Goal: Information Seeking & Learning: Stay updated

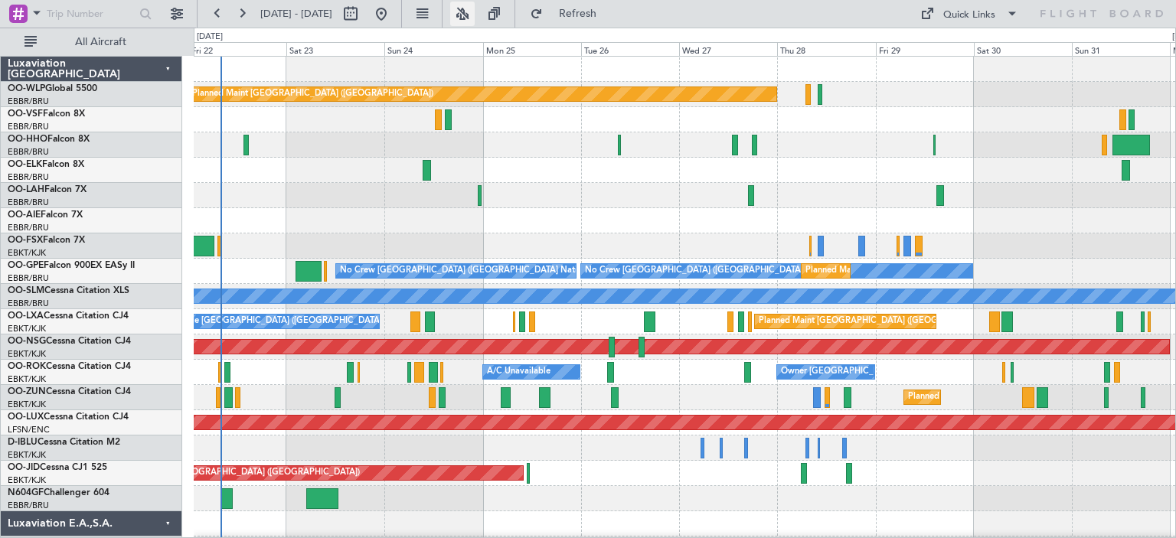
click at [475, 16] on button at bounding box center [462, 14] width 25 height 25
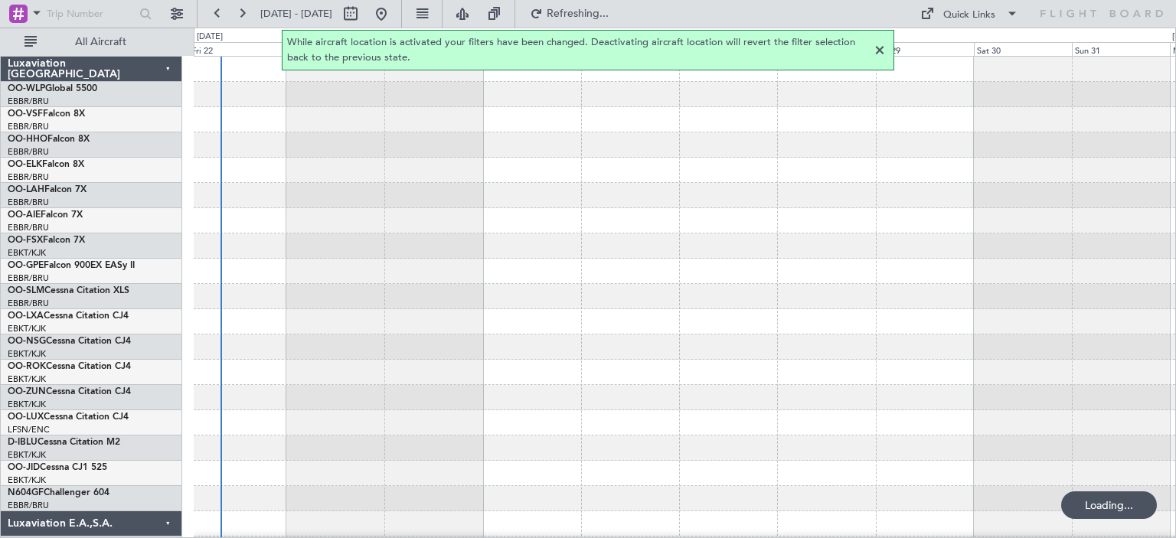
click at [883, 49] on div at bounding box center [880, 50] width 18 height 18
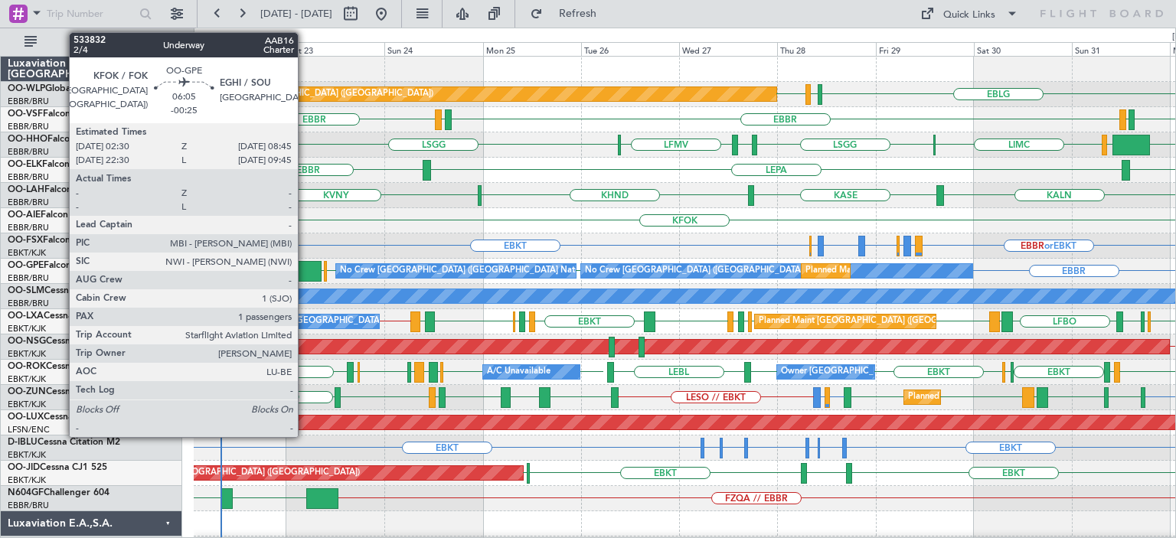
click at [305, 268] on div at bounding box center [309, 271] width 26 height 21
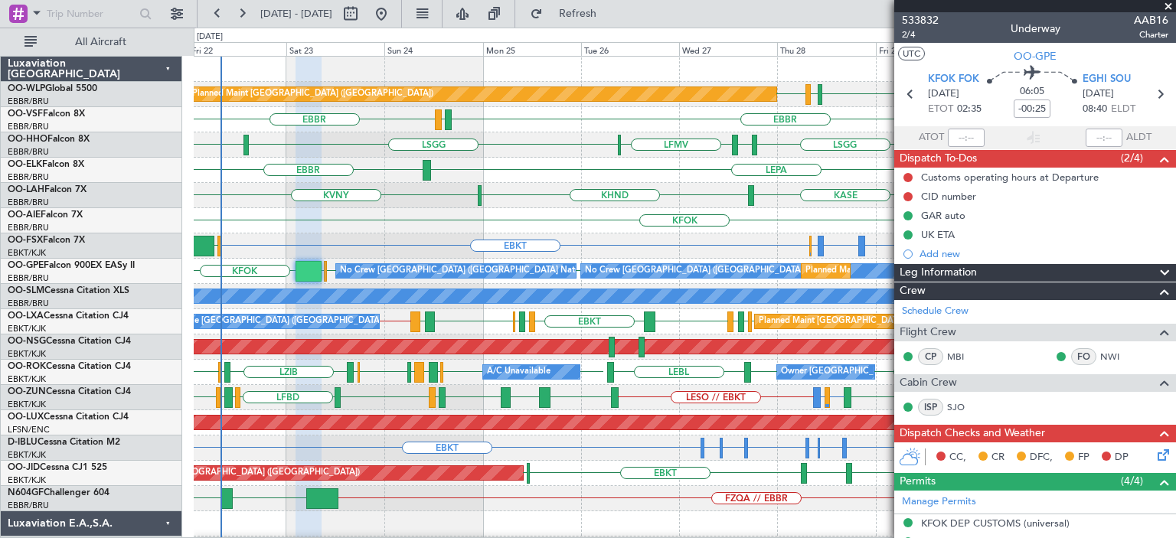
click at [369, 223] on div "KFOK Planned Maint [GEOGRAPHIC_DATA] ([GEOGRAPHIC_DATA])" at bounding box center [685, 220] width 982 height 25
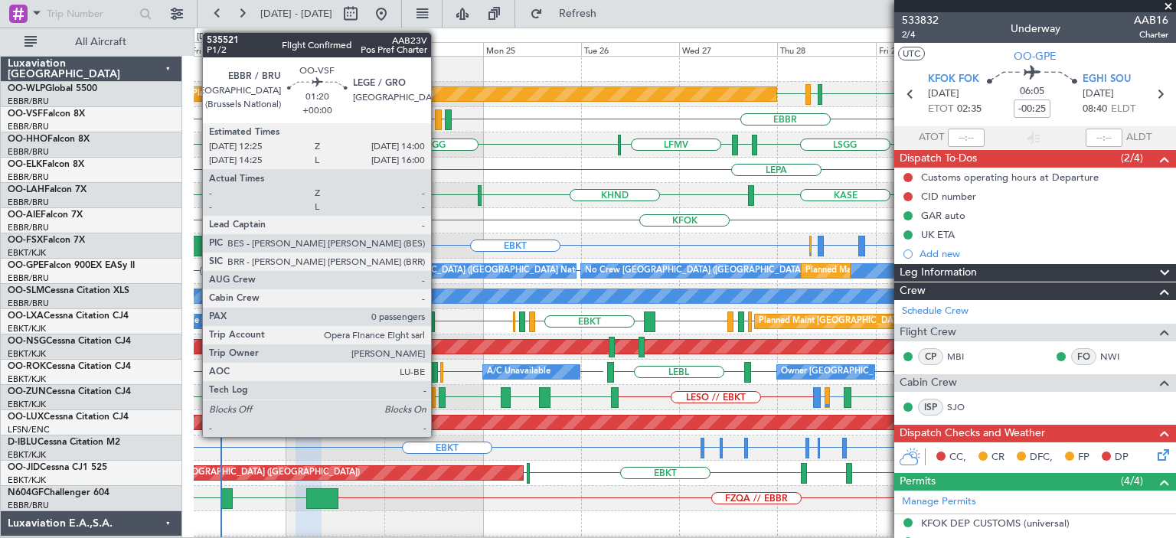
click at [438, 114] on div at bounding box center [438, 120] width 7 height 21
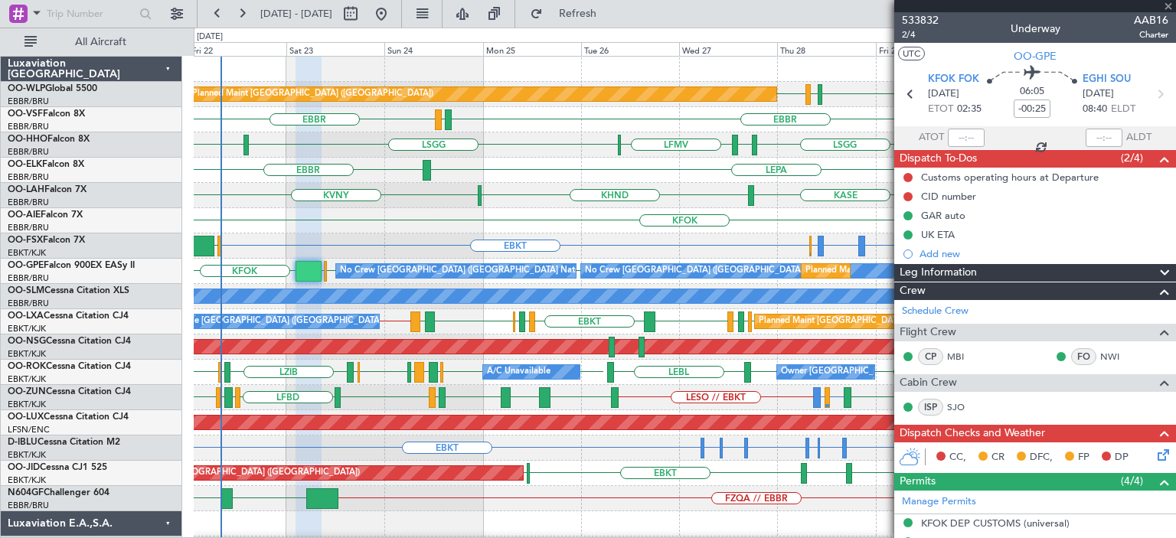
type input "0"
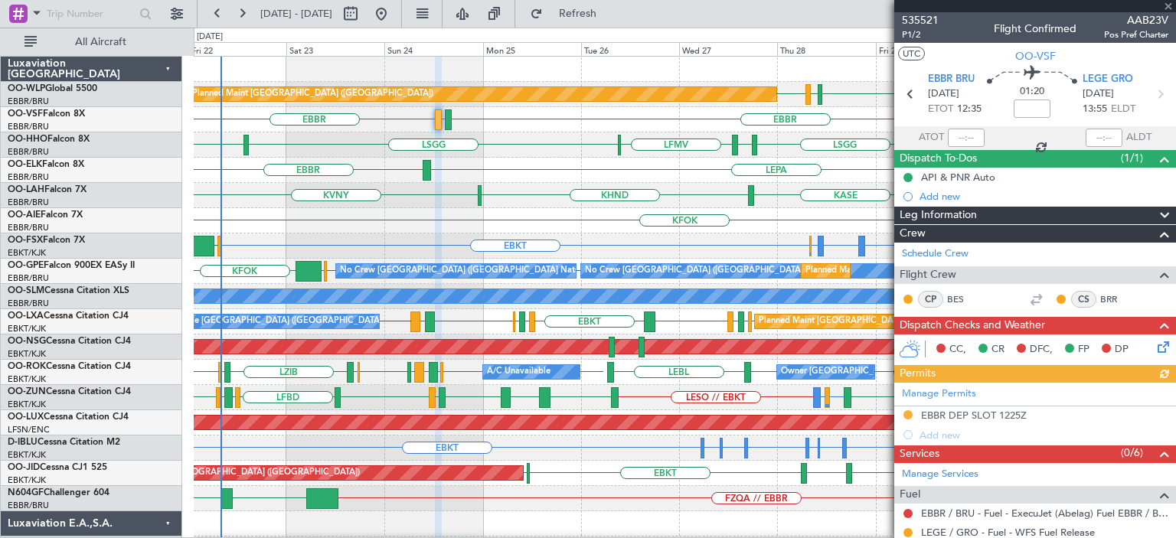
scroll to position [158, 0]
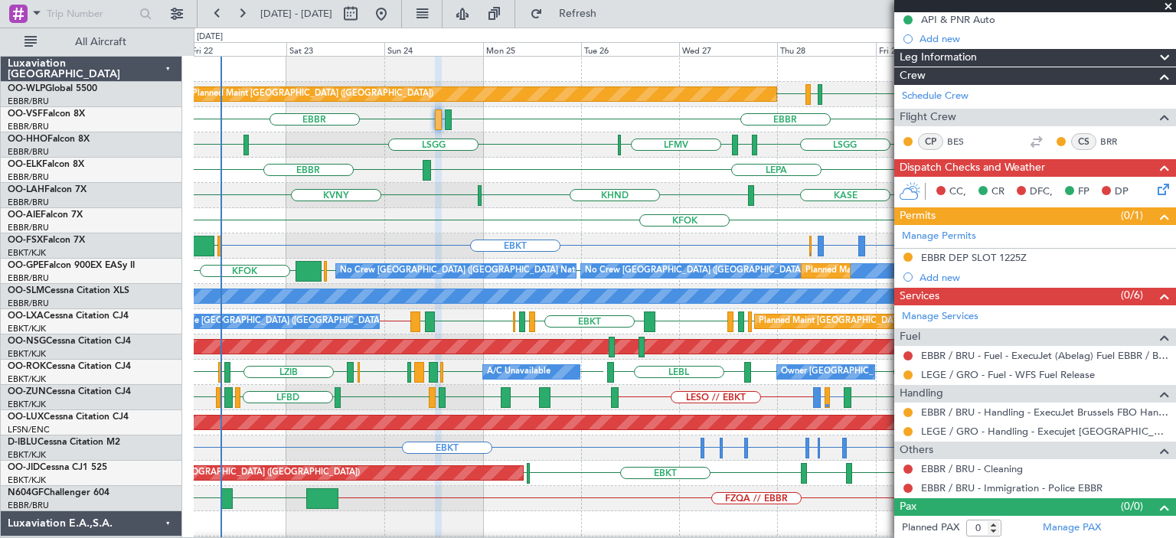
click at [1167, 5] on span at bounding box center [1168, 7] width 15 height 14
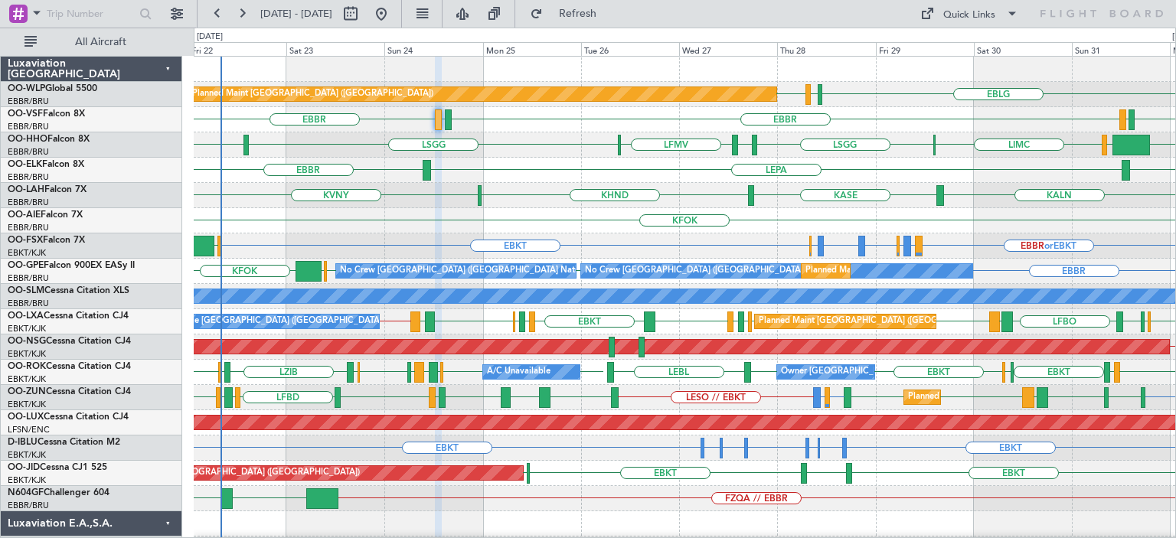
scroll to position [0, 0]
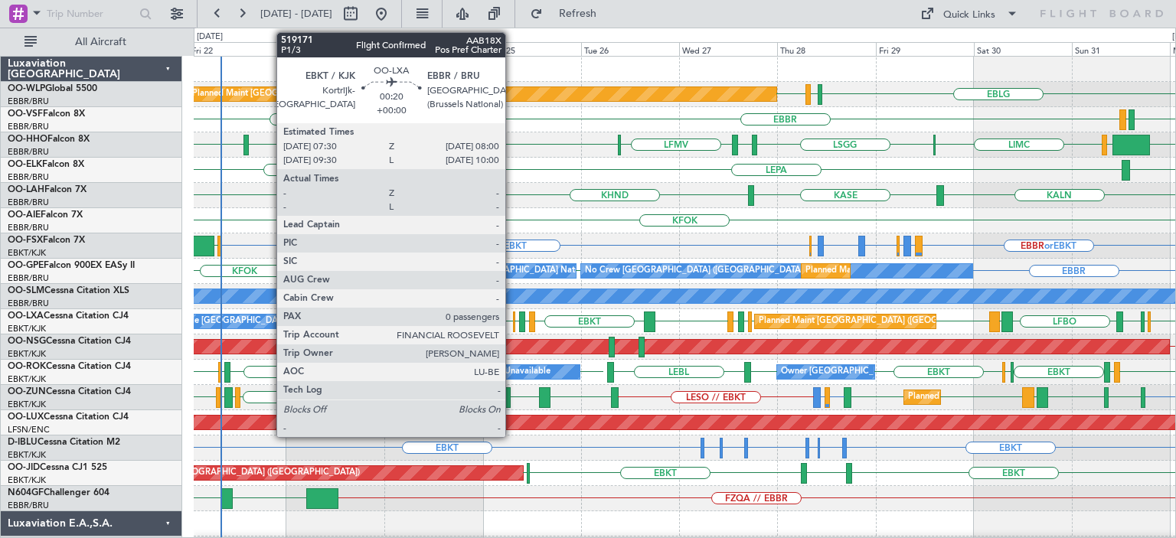
click at [513, 319] on div at bounding box center [514, 322] width 2 height 21
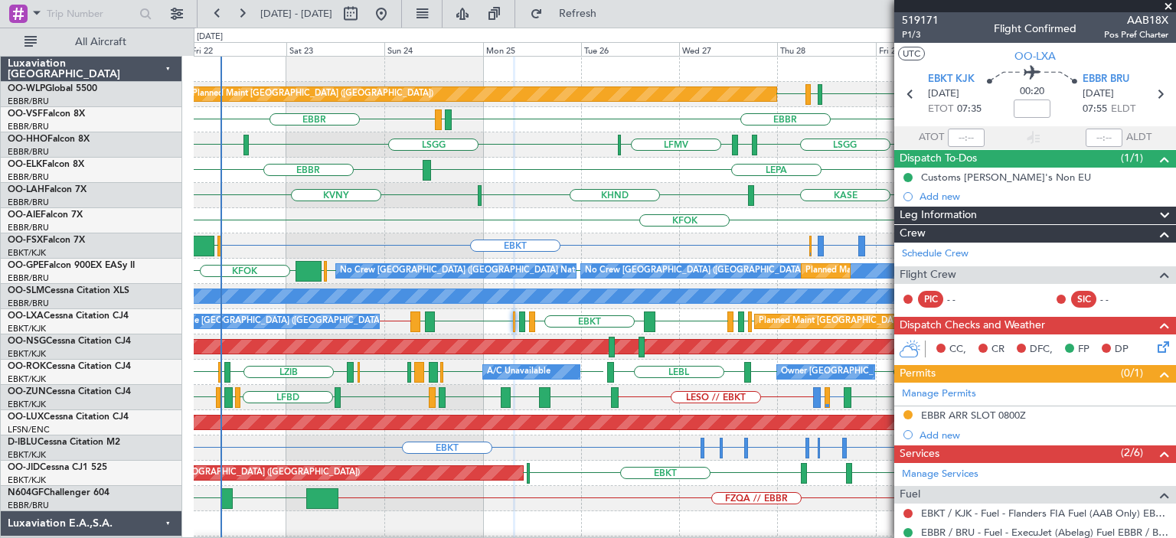
click at [1168, 4] on span at bounding box center [1168, 7] width 15 height 14
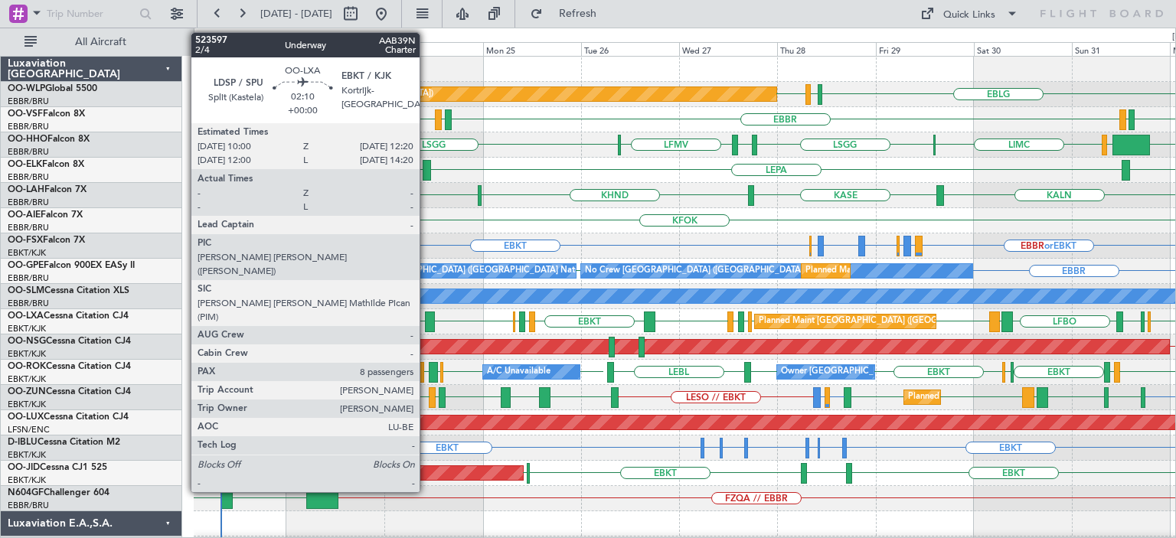
click at [427, 318] on div at bounding box center [430, 322] width 10 height 21
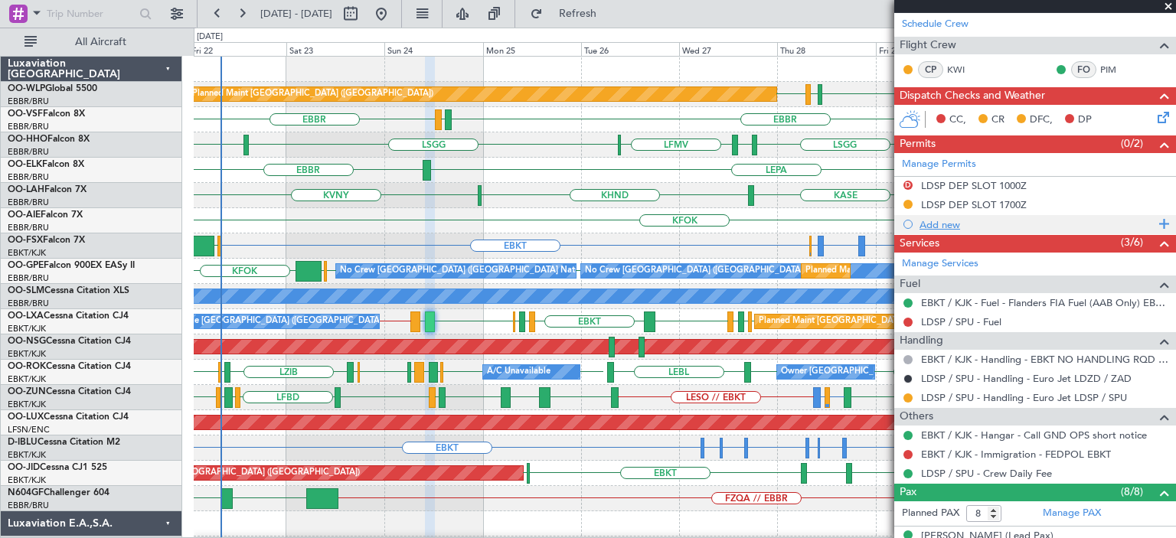
scroll to position [306, 0]
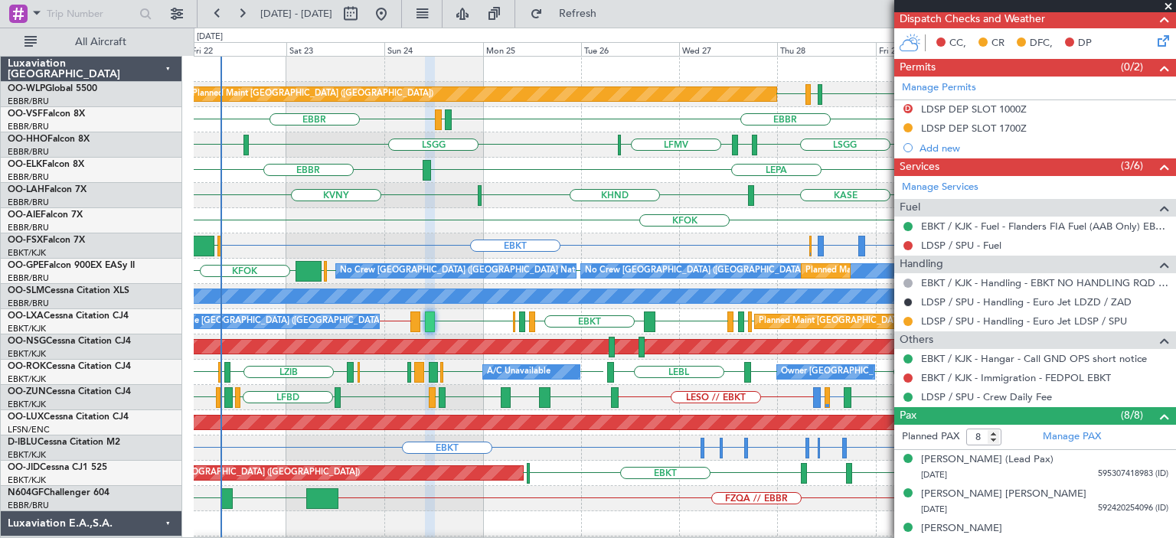
click at [1169, 5] on span at bounding box center [1168, 7] width 15 height 14
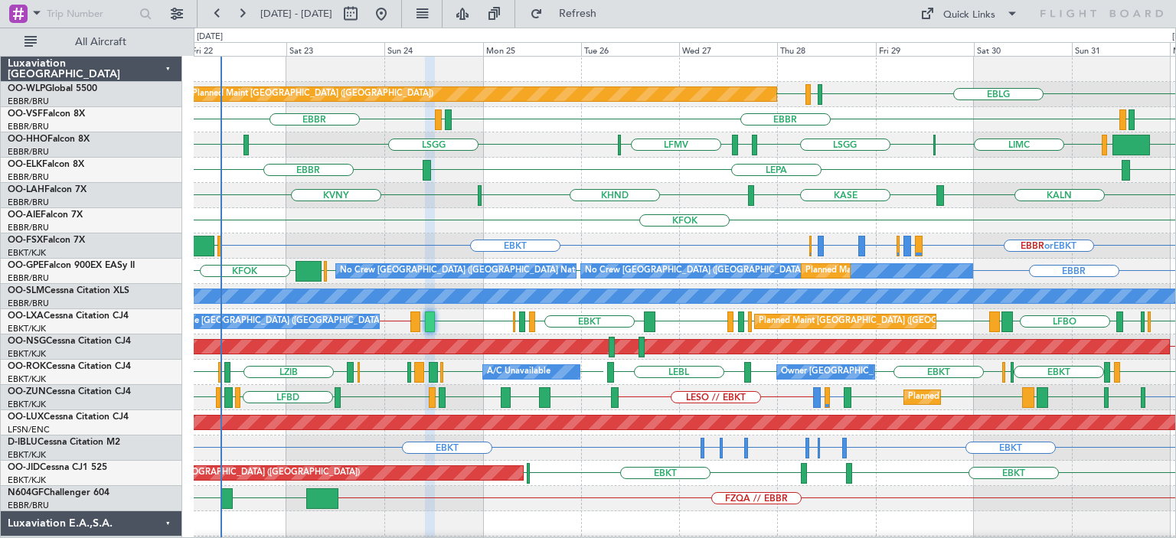
type input "0"
click at [533, 140] on div "LSGG LIRS [GEOGRAPHIC_DATA] [GEOGRAPHIC_DATA] LFMV KTEB [GEOGRAPHIC_DATA] LIMC" at bounding box center [685, 145] width 982 height 25
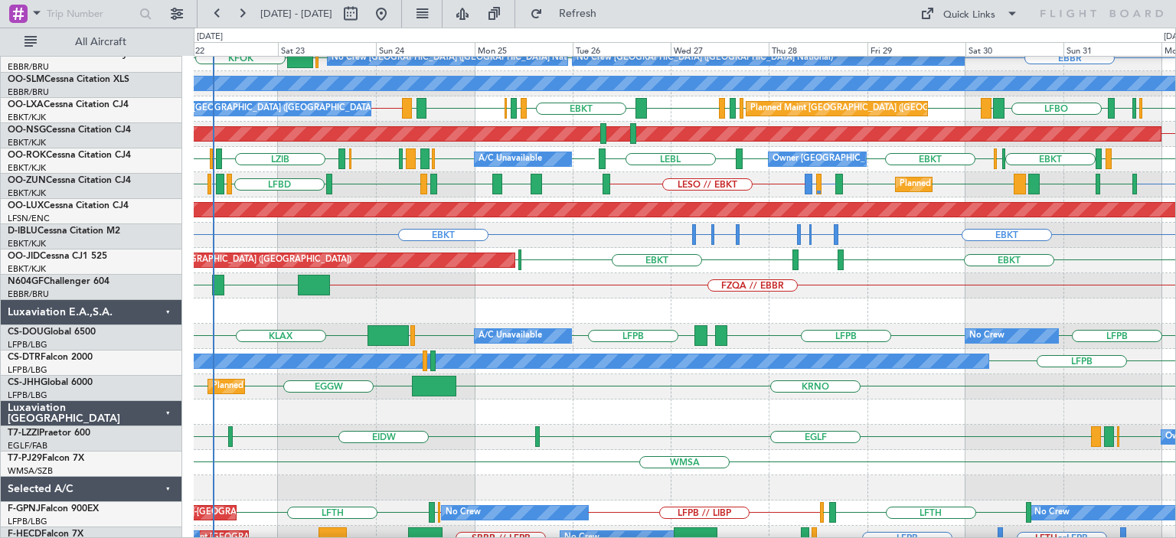
scroll to position [214, 0]
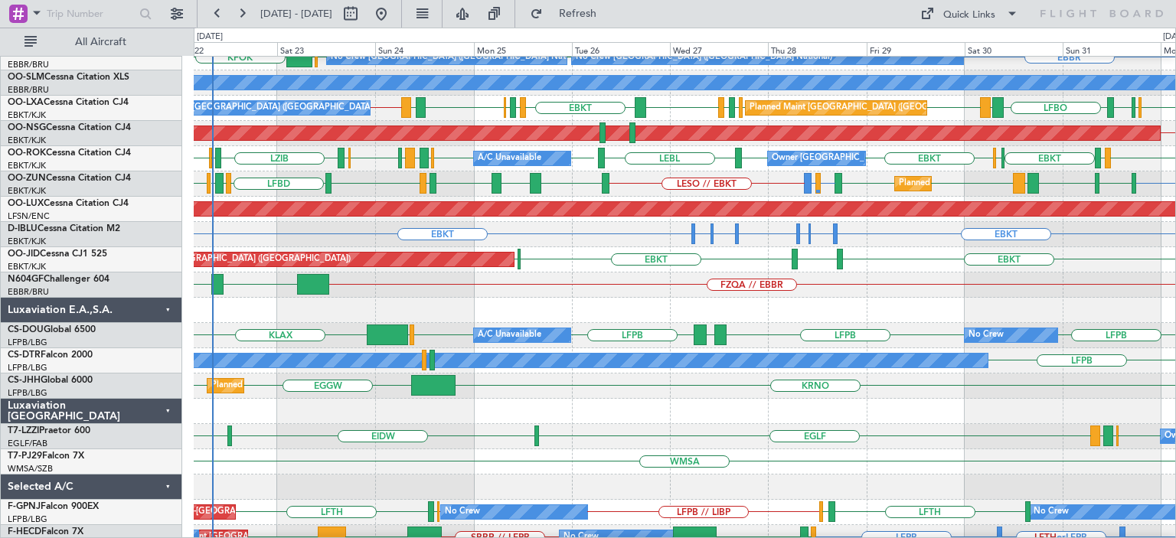
click at [648, 173] on div "LESO LFMD or [GEOGRAPHIC_DATA] LESO // EBKT EBKT [GEOGRAPHIC_DATA] LFBD LFMN [G…" at bounding box center [685, 184] width 982 height 25
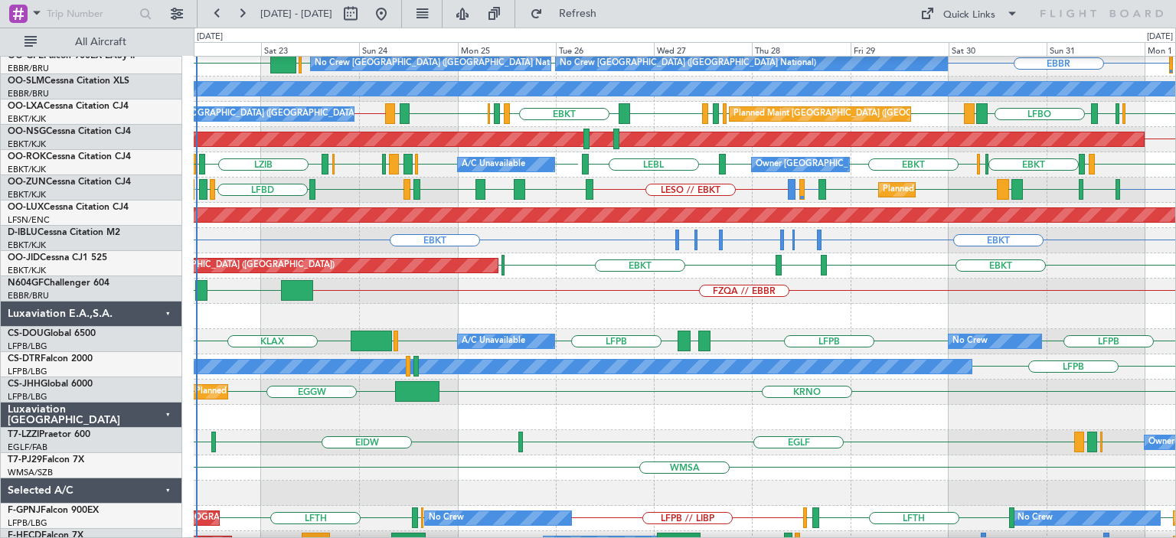
scroll to position [207, 0]
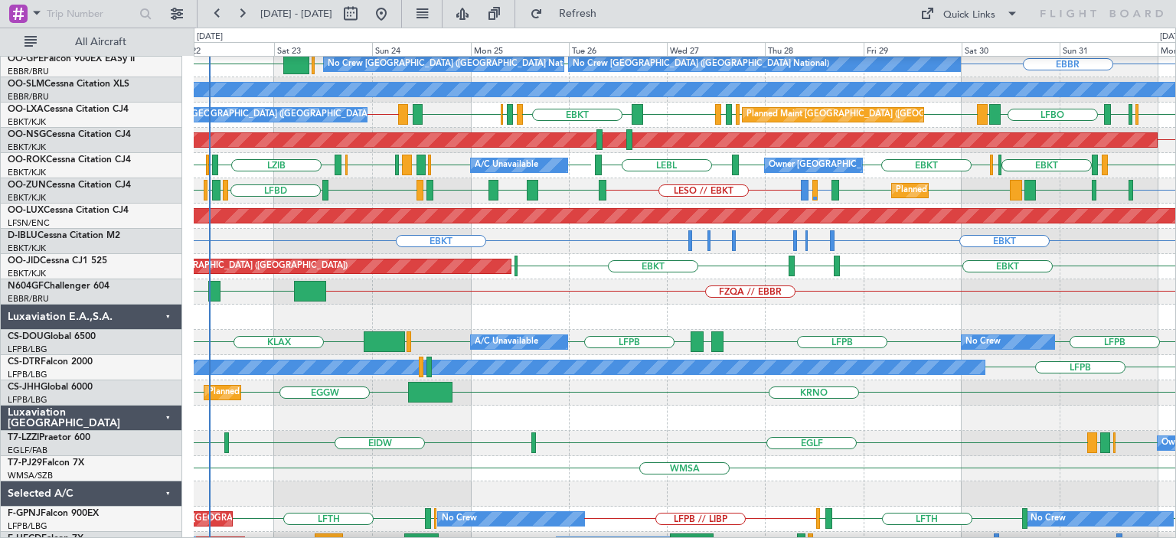
click at [591, 412] on div at bounding box center [685, 418] width 982 height 25
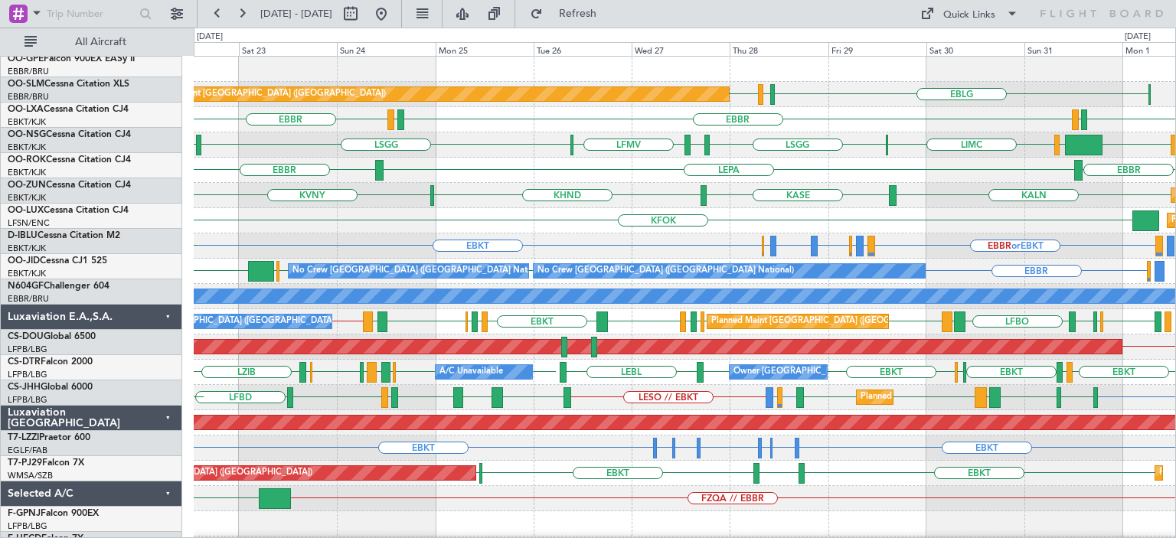
scroll to position [0, 0]
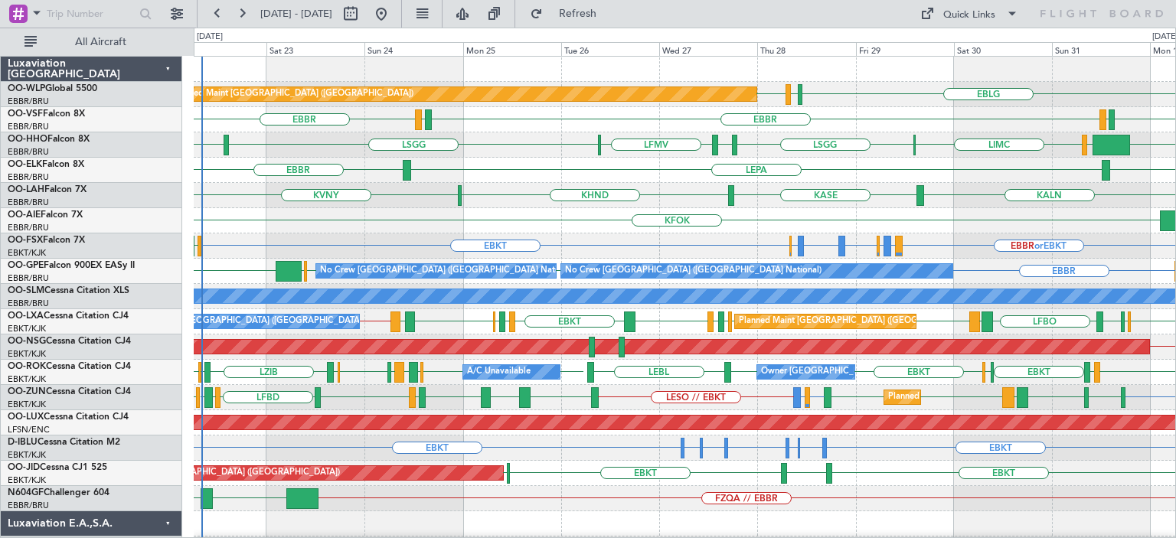
click at [522, 172] on div "EBBR LEPA [GEOGRAPHIC_DATA]" at bounding box center [685, 170] width 982 height 25
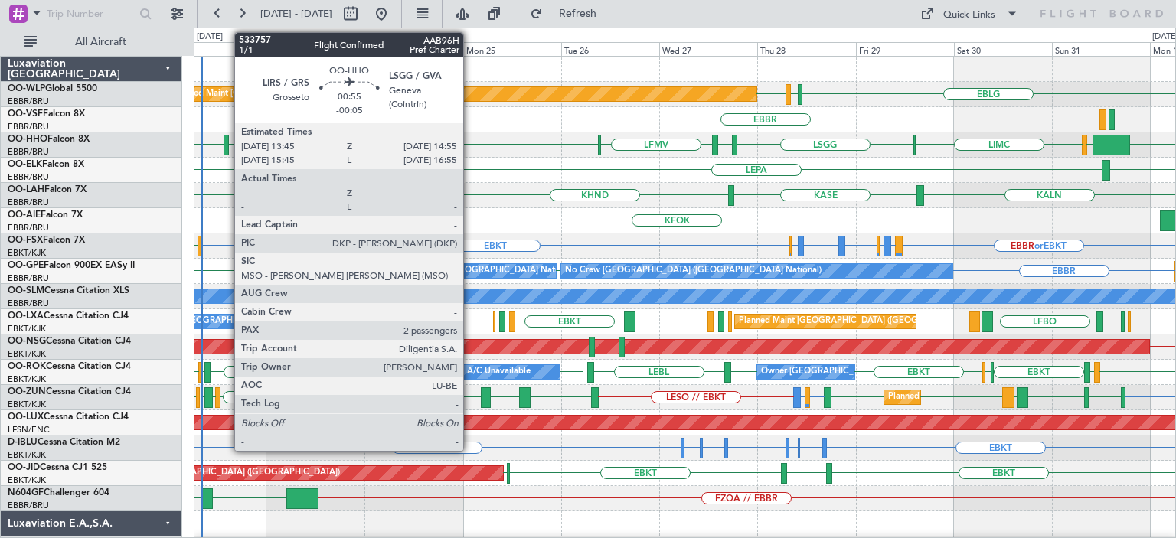
click at [227, 141] on div at bounding box center [226, 145] width 5 height 21
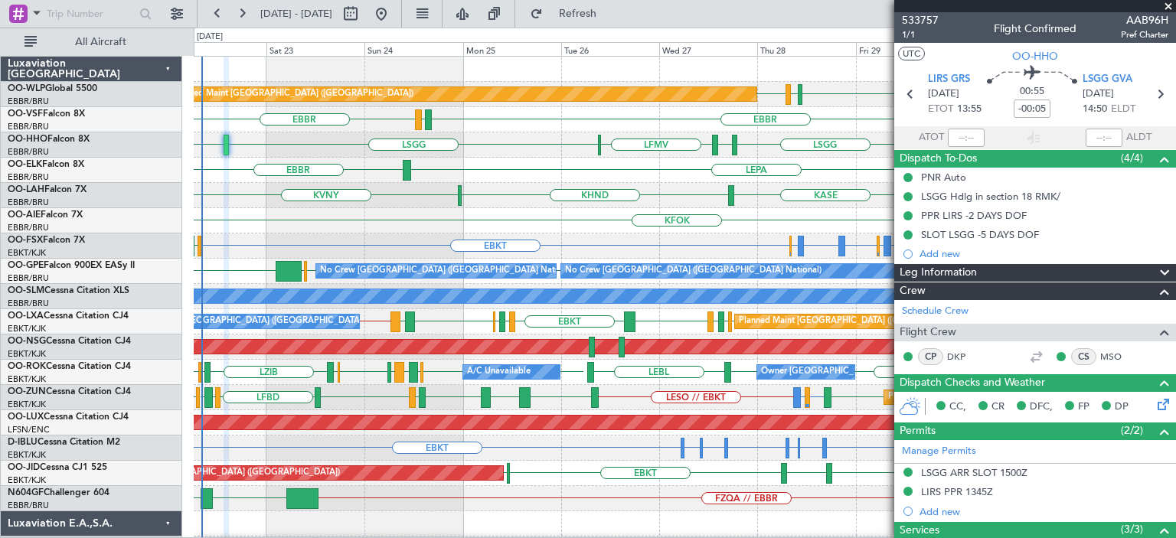
click at [1167, 5] on span at bounding box center [1168, 7] width 15 height 14
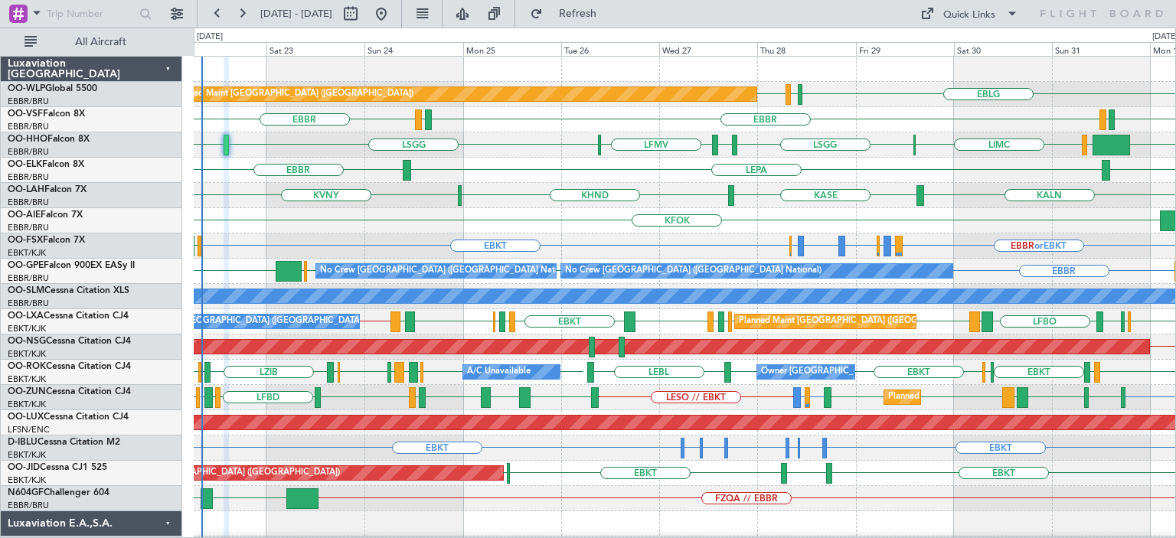
type input "0"
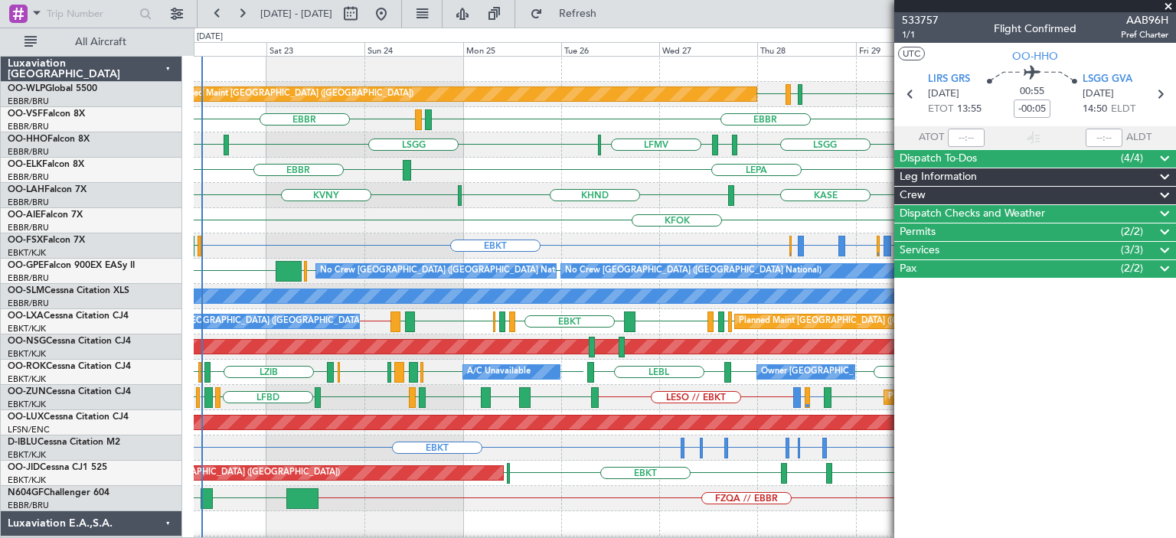
click at [493, 169] on div "EBBR LEPA [GEOGRAPHIC_DATA]" at bounding box center [685, 170] width 982 height 25
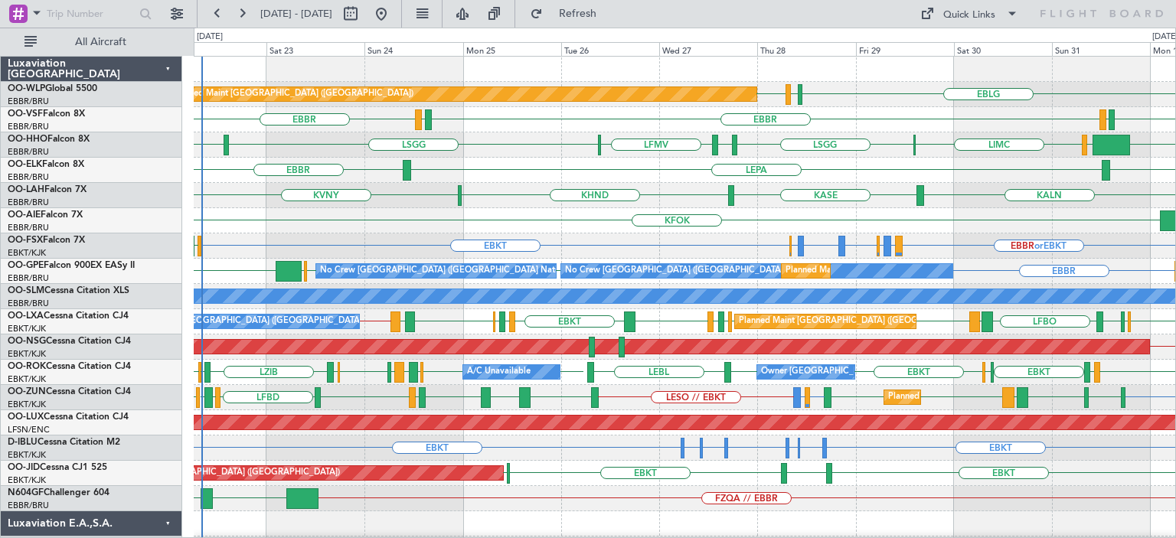
click at [669, 176] on div "EBBR [GEOGRAPHIC_DATA] LEPA" at bounding box center [685, 170] width 982 height 25
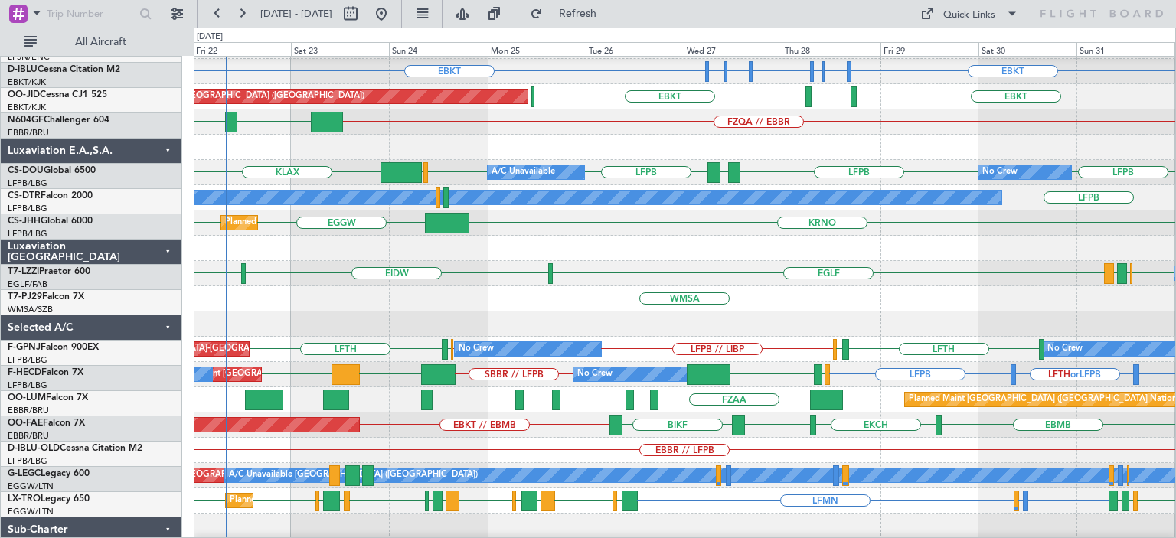
click at [584, 129] on div "FZQA // EBBR [GEOGRAPHIC_DATA] [GEOGRAPHIC_DATA]" at bounding box center [685, 122] width 982 height 25
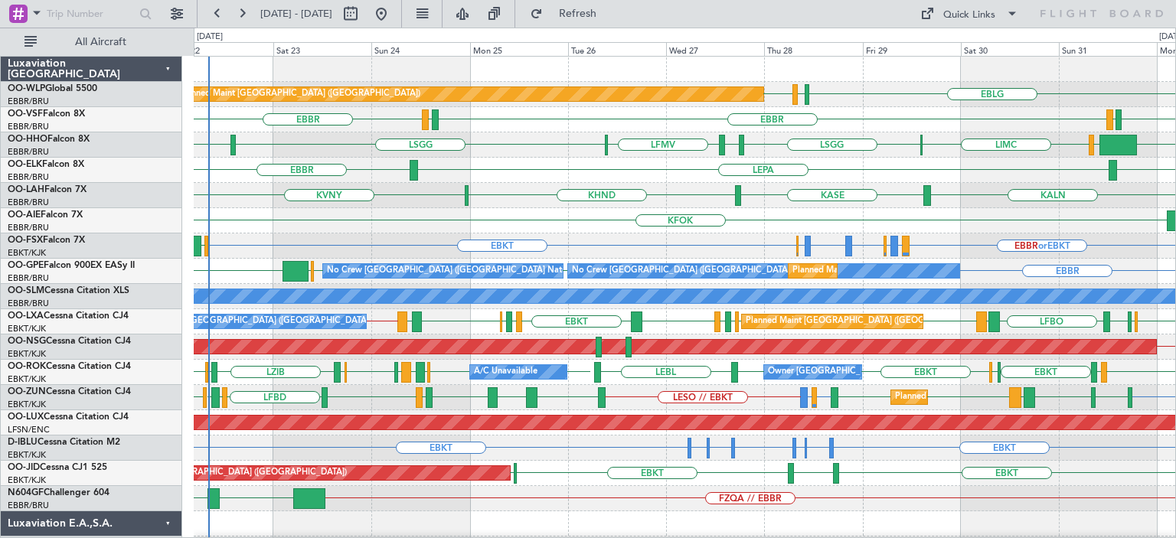
click at [558, 486] on div "Planned Maint [GEOGRAPHIC_DATA] ([GEOGRAPHIC_DATA]) EBLG LIML EDDB [GEOGRAPHIC_…" at bounding box center [685, 524] width 982 height 935
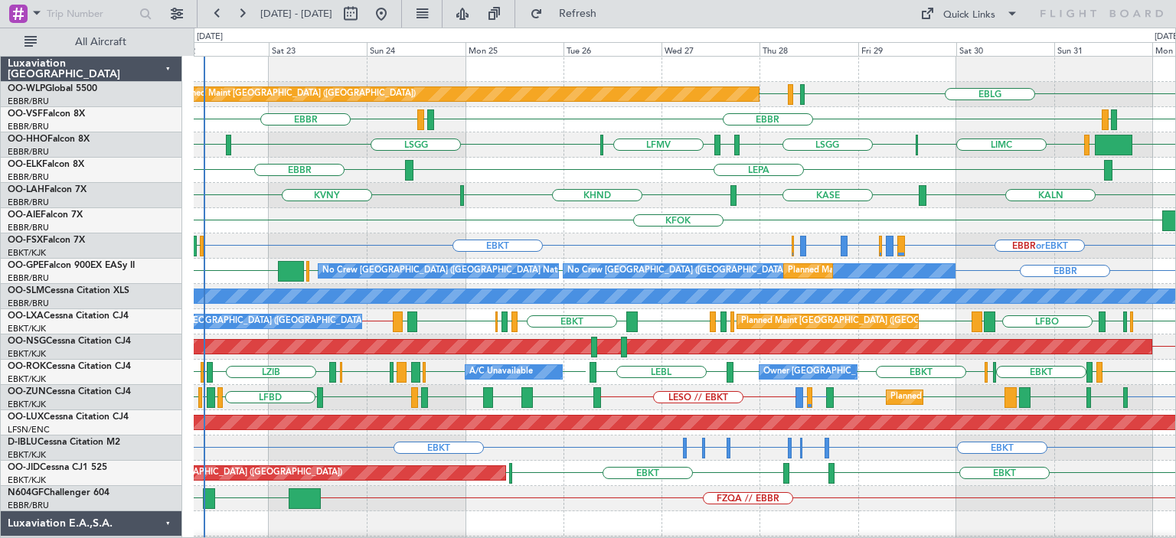
click at [516, 123] on div "EBBR [GEOGRAPHIC_DATA] LEGE [GEOGRAPHIC_DATA] LEGE" at bounding box center [685, 119] width 982 height 25
click at [527, 140] on div "LSGG LIRS KTEB [GEOGRAPHIC_DATA] LIMC [GEOGRAPHIC_DATA] [GEOGRAPHIC_DATA] LFMV" at bounding box center [685, 145] width 982 height 25
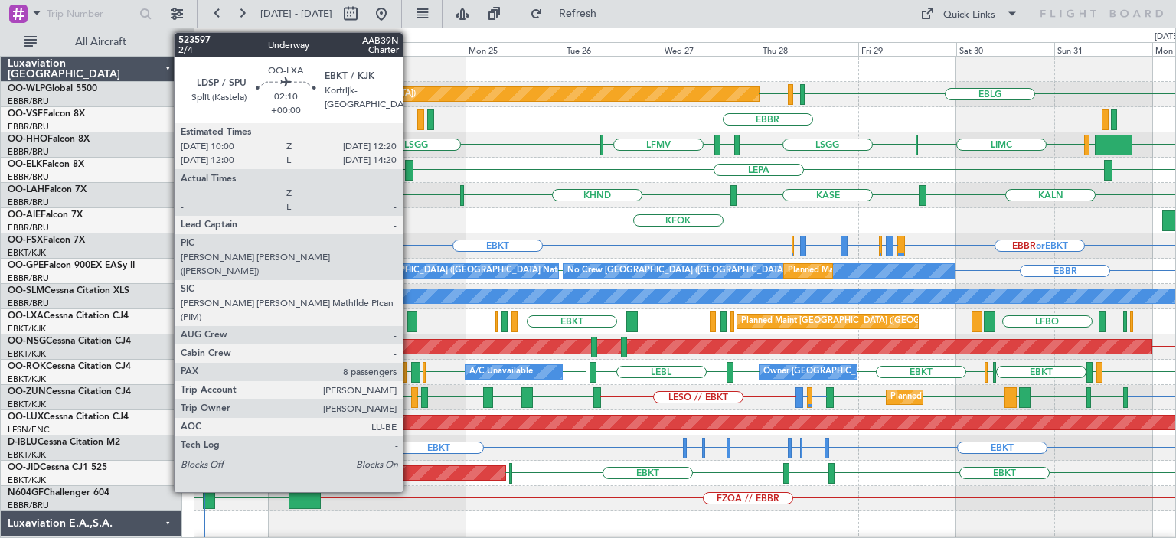
click at [410, 316] on div at bounding box center [412, 322] width 10 height 21
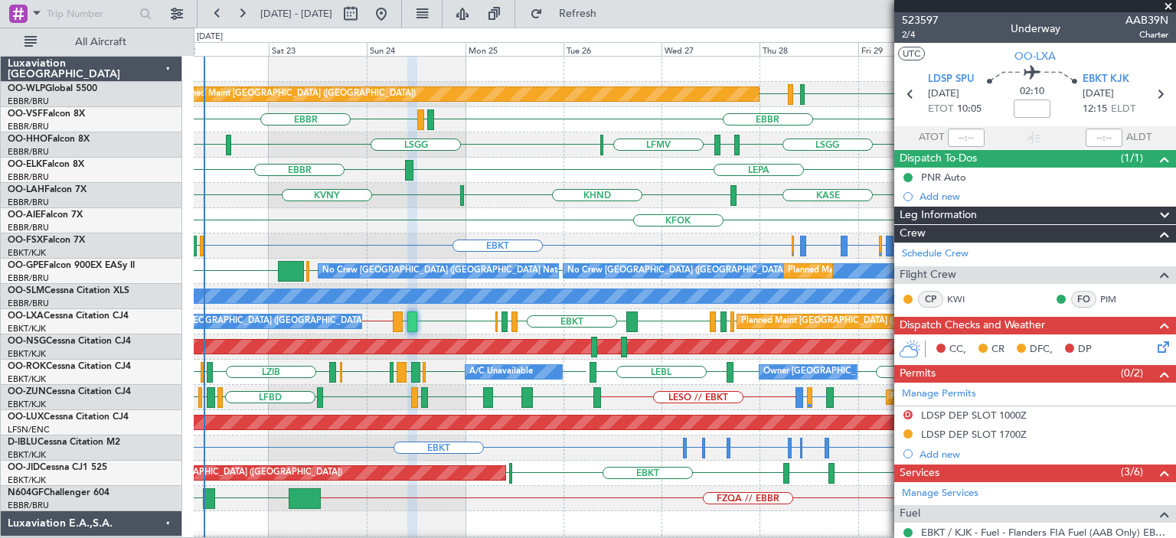
click at [1167, 5] on span at bounding box center [1168, 7] width 15 height 14
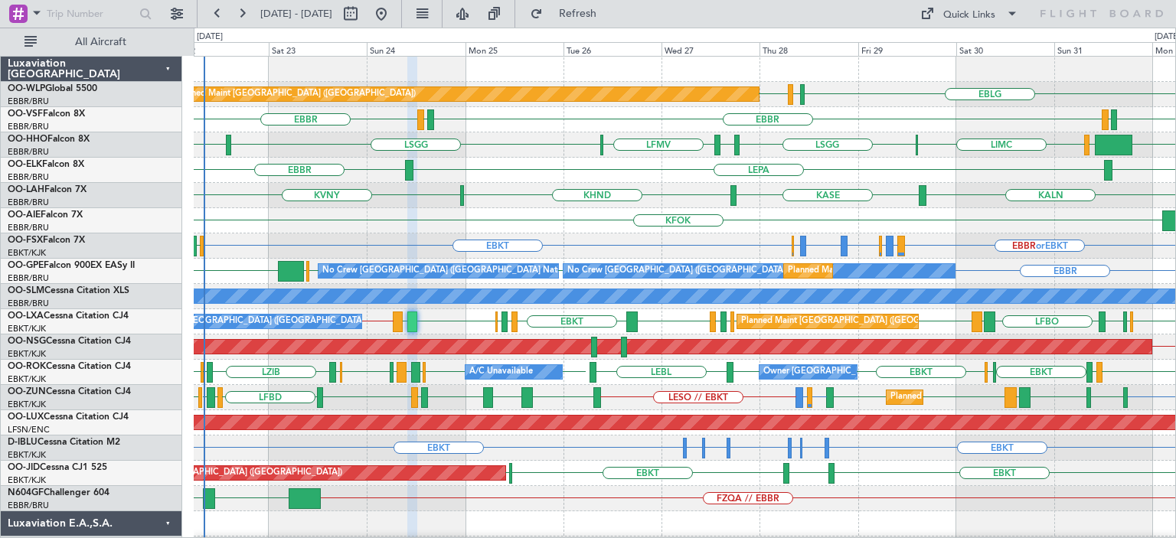
type input "0"
click at [904, 110] on div "EBBR [GEOGRAPHIC_DATA] LEGE [GEOGRAPHIC_DATA] LEGE" at bounding box center [685, 119] width 982 height 25
click at [787, 195] on div "KVNY [GEOGRAPHIC_DATA] KHND KALN Planned [GEOGRAPHIC_DATA][PERSON_NAME]-[GEOGRA…" at bounding box center [685, 195] width 982 height 25
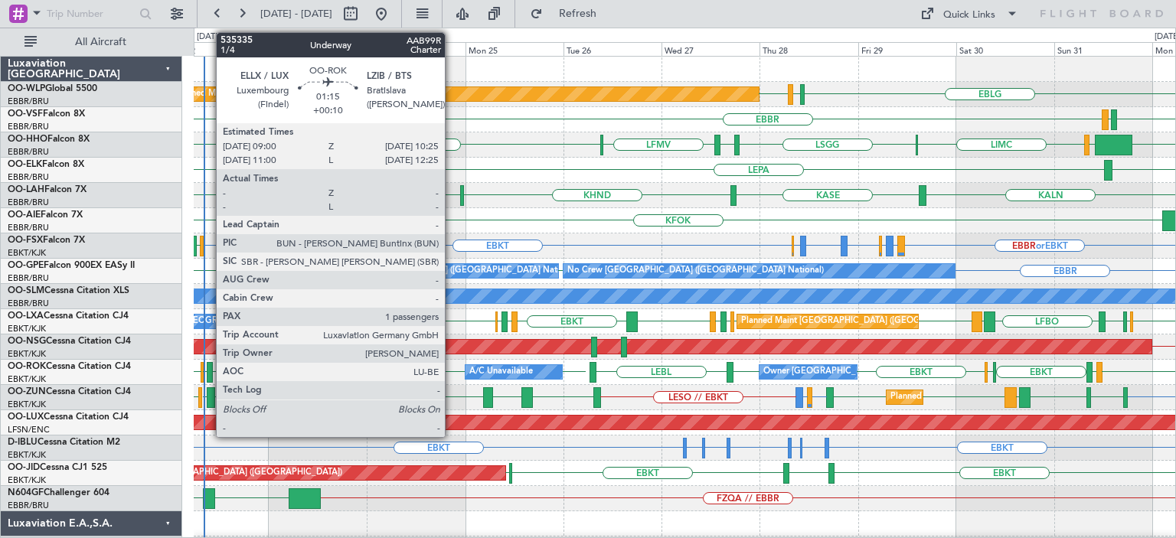
click at [208, 367] on div at bounding box center [210, 372] width 6 height 21
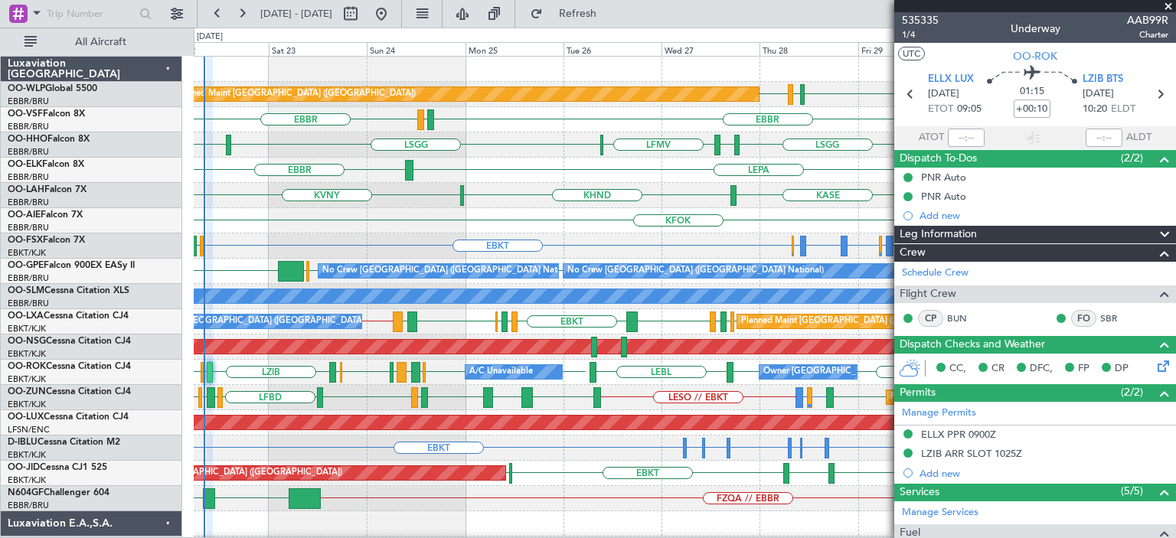
click at [1170, 4] on span at bounding box center [1168, 7] width 15 height 14
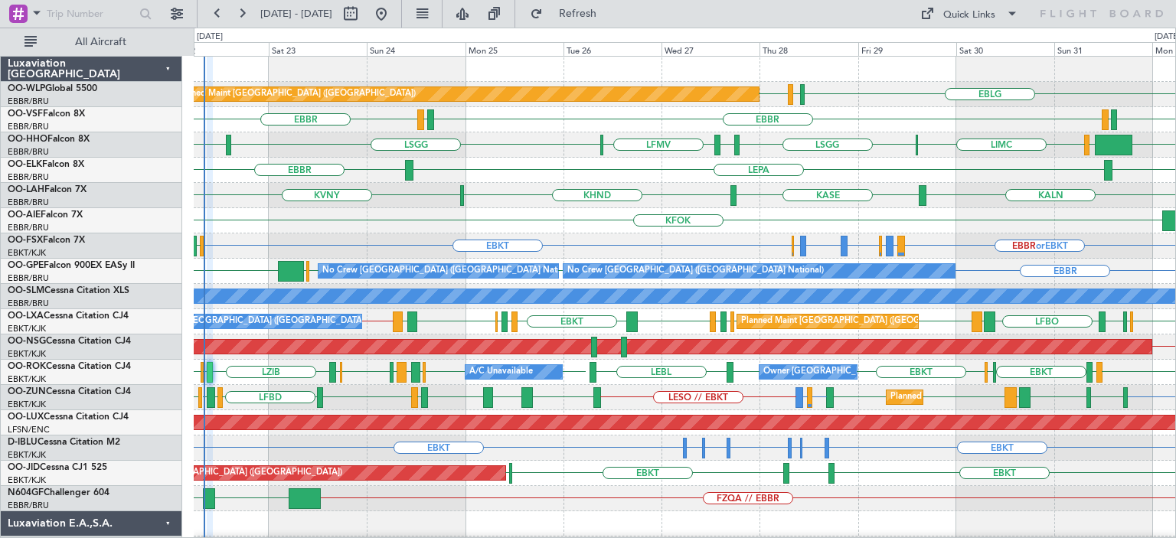
type input "0"
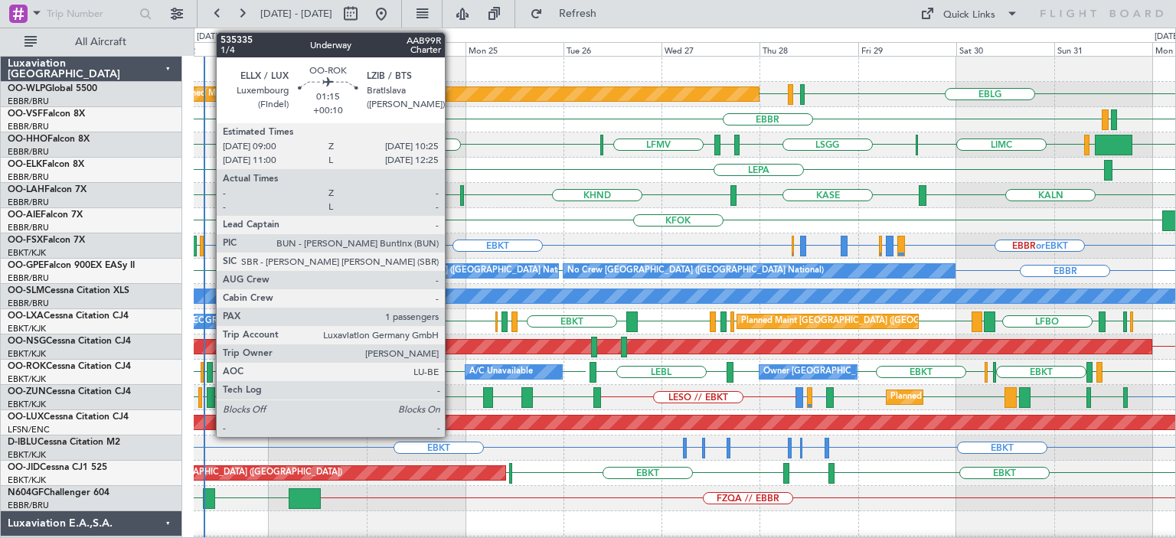
click at [208, 367] on div at bounding box center [210, 372] width 6 height 21
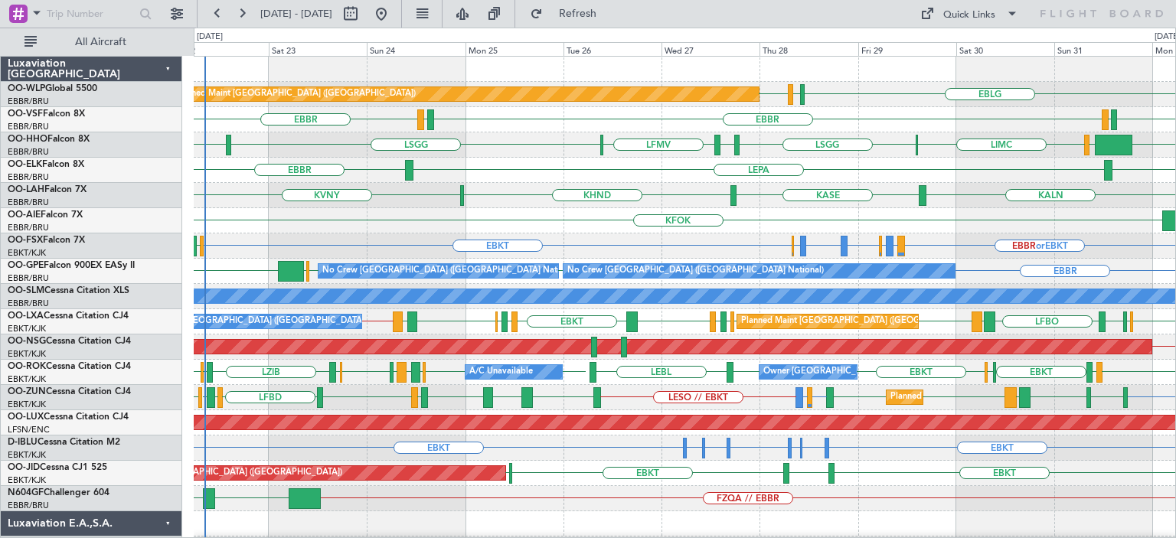
click at [646, 172] on div "EBBR [GEOGRAPHIC_DATA] LEPA" at bounding box center [685, 170] width 982 height 25
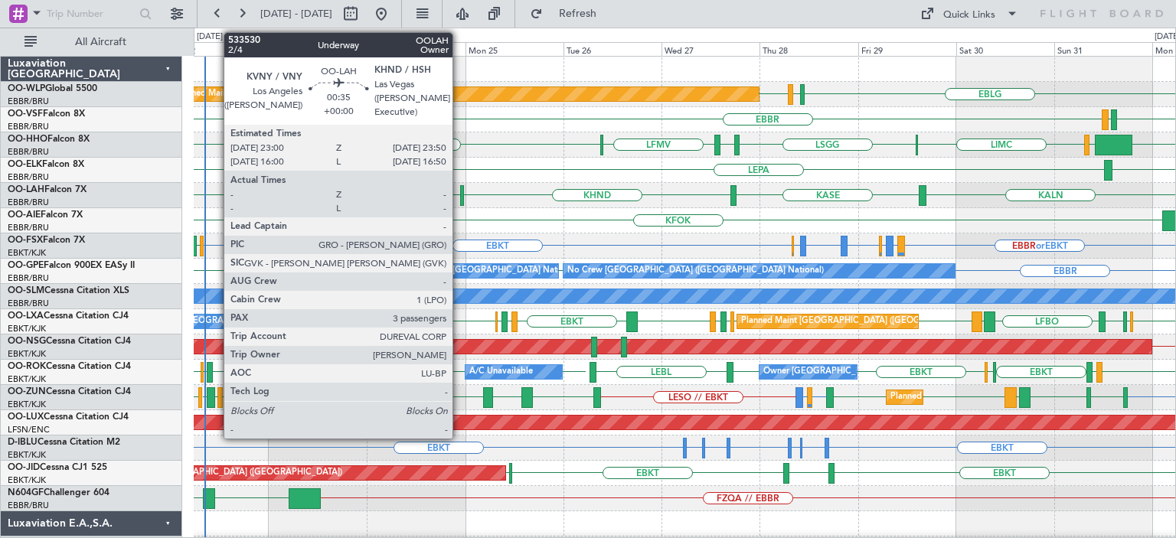
click at [460, 202] on div at bounding box center [462, 195] width 4 height 21
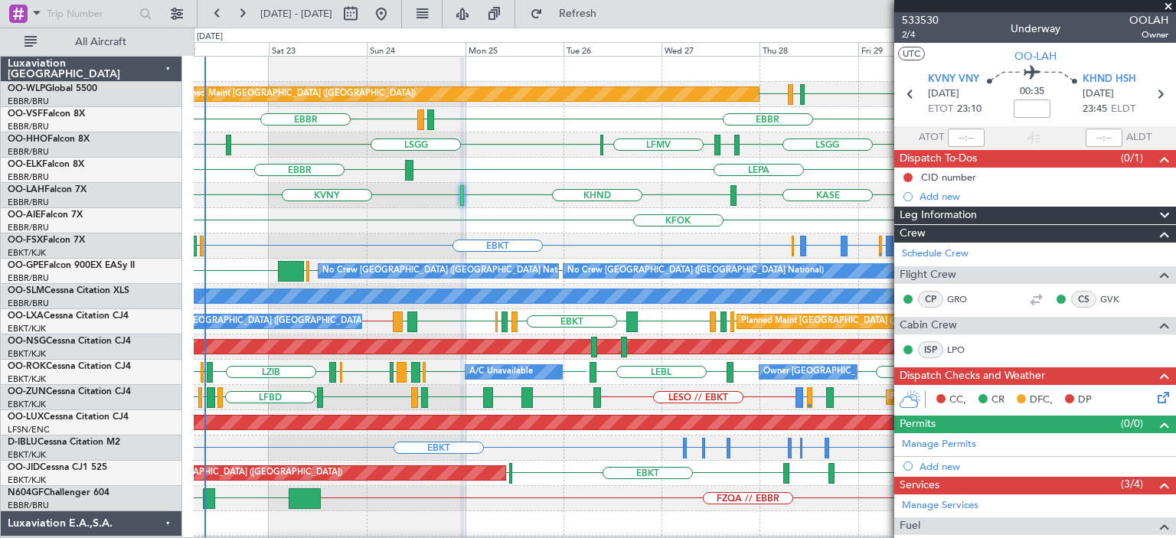
click at [1165, 5] on span at bounding box center [1168, 7] width 15 height 14
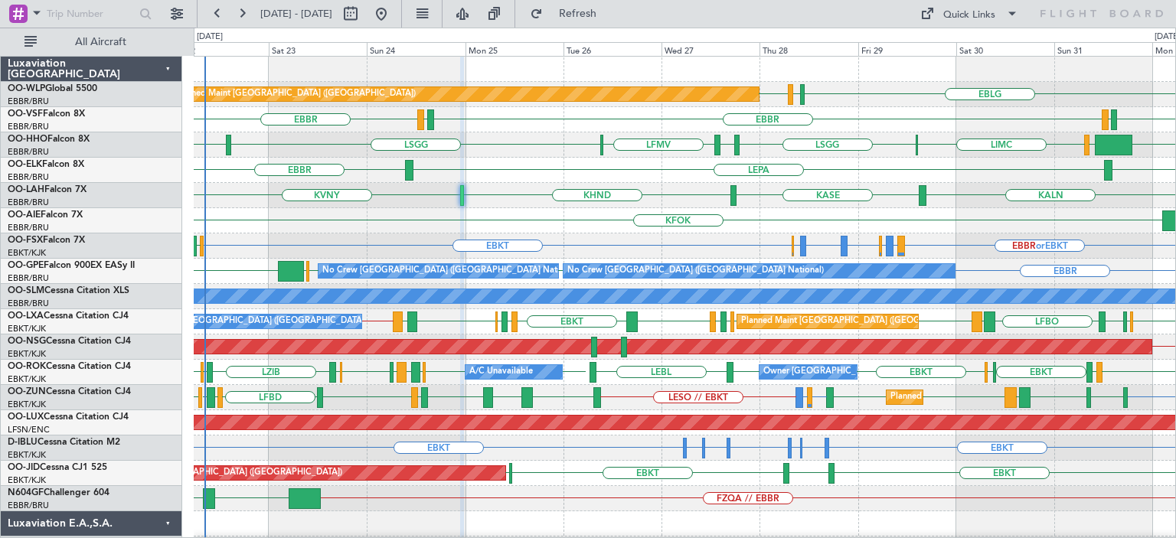
type input "0"
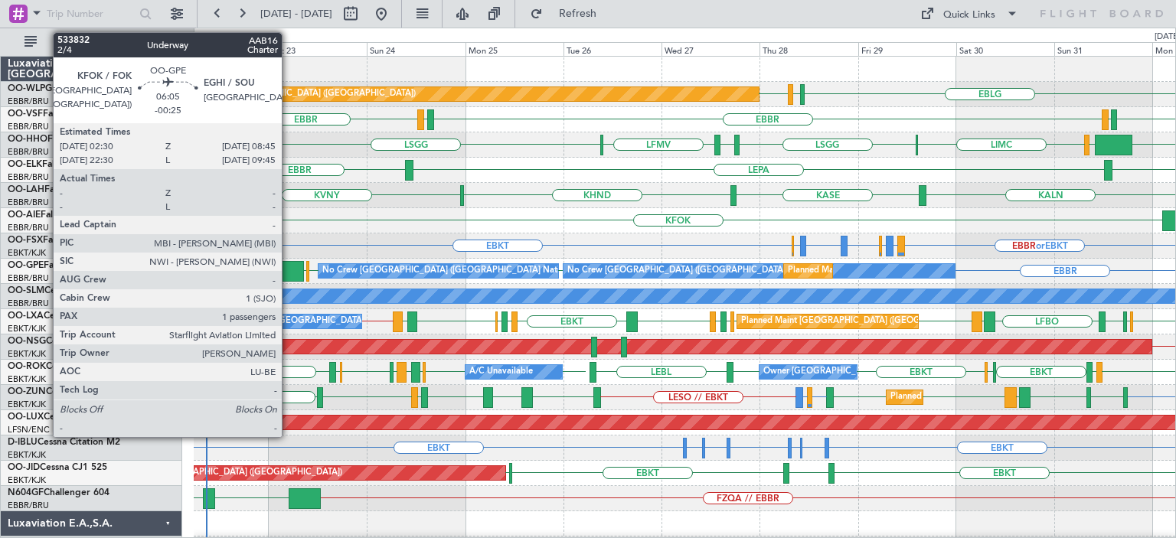
click at [289, 266] on div at bounding box center [291, 271] width 26 height 21
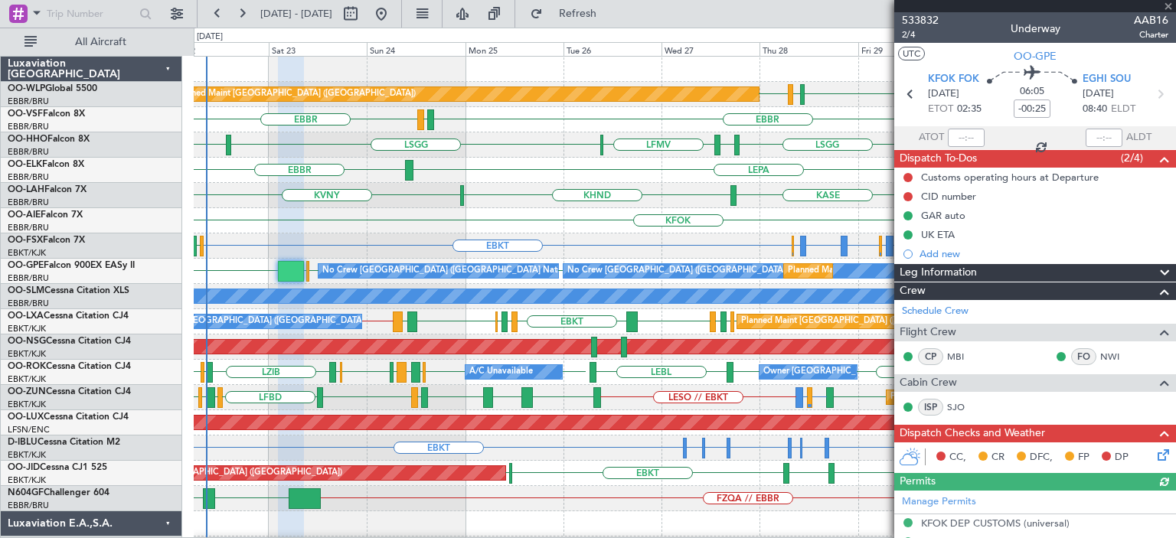
scroll to position [306, 0]
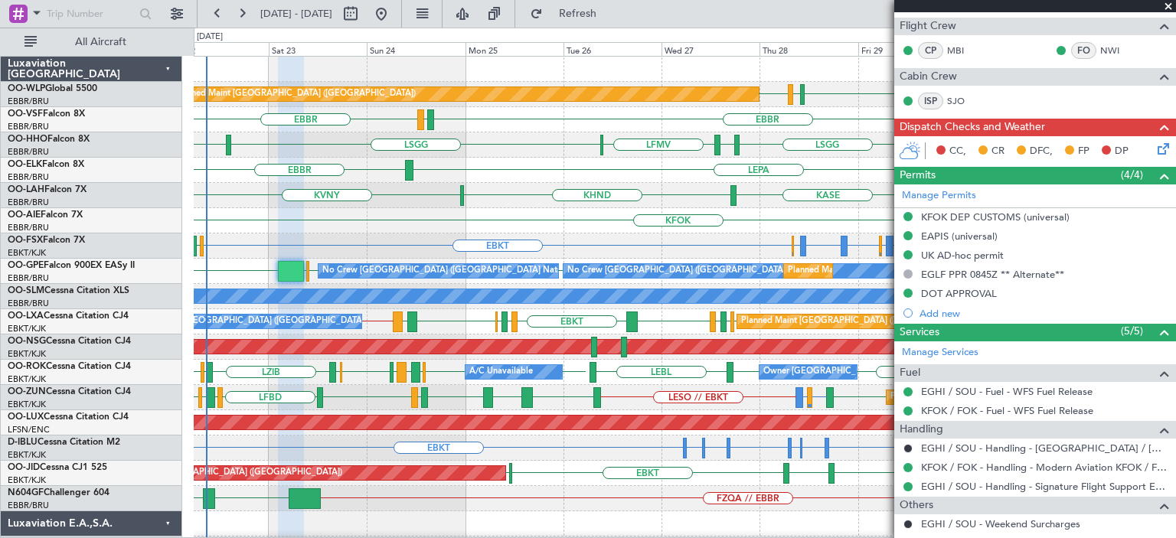
click at [1171, 2] on span at bounding box center [1168, 7] width 15 height 14
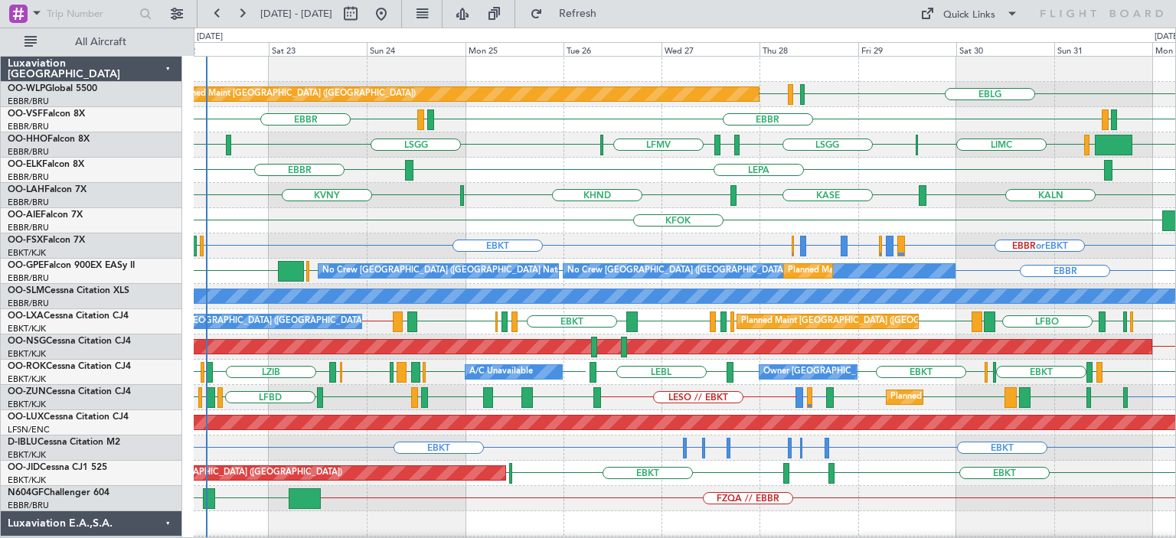
click at [698, 166] on div "EBBR LEPA [GEOGRAPHIC_DATA]" at bounding box center [685, 170] width 982 height 25
click at [545, 152] on div "KTEB [GEOGRAPHIC_DATA] LIMC [GEOGRAPHIC_DATA] [GEOGRAPHIC_DATA] LIRS [GEOGRAPHI…" at bounding box center [685, 145] width 982 height 25
click at [545, 181] on div "EBBR LEPA [GEOGRAPHIC_DATA]" at bounding box center [685, 170] width 982 height 25
click at [515, 138] on div "KTEB [GEOGRAPHIC_DATA] LIMC [GEOGRAPHIC_DATA] [GEOGRAPHIC_DATA] LIRS [GEOGRAPHI…" at bounding box center [685, 145] width 982 height 25
click at [609, 8] on span "Refresh" at bounding box center [578, 13] width 64 height 11
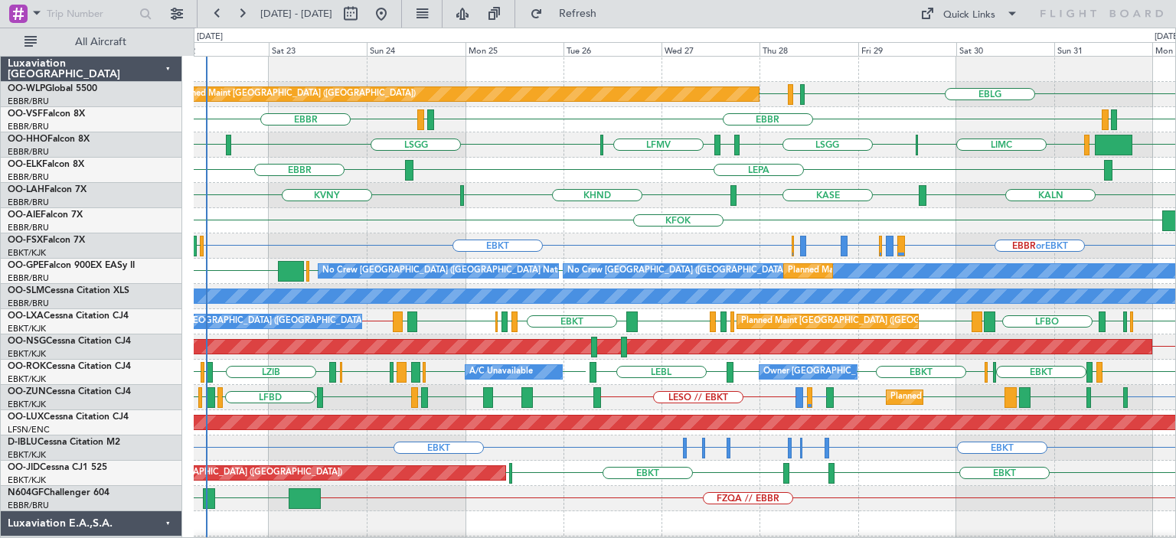
click at [578, 204] on div "KALN [GEOGRAPHIC_DATA] KHND KVNY Planned [GEOGRAPHIC_DATA][PERSON_NAME]-[GEOGRA…" at bounding box center [685, 195] width 982 height 25
click at [613, 227] on div "KFOK Planned Maint [GEOGRAPHIC_DATA] ([GEOGRAPHIC_DATA])" at bounding box center [685, 220] width 982 height 25
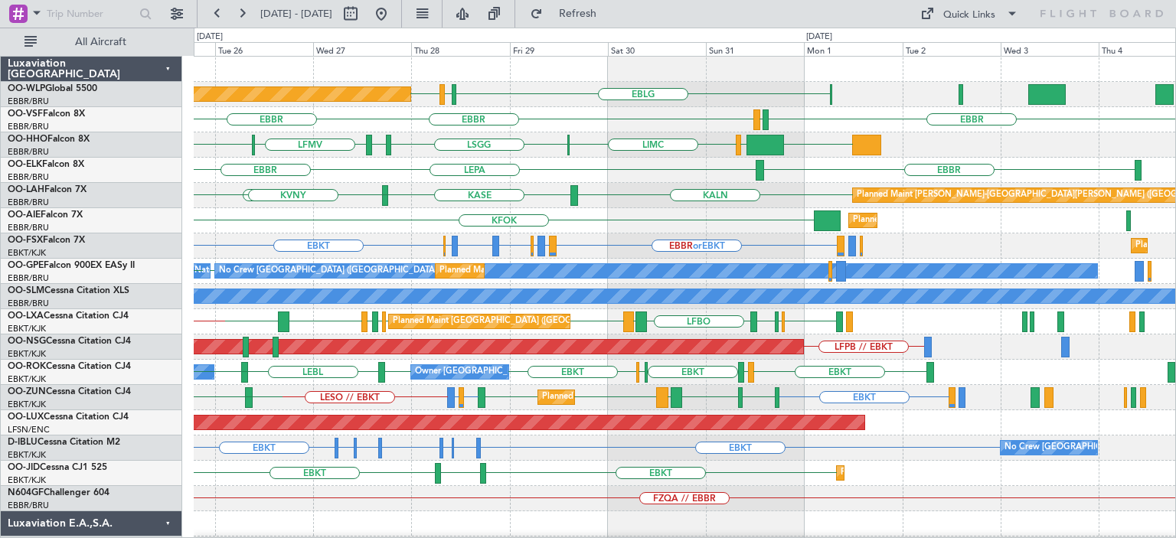
click at [431, 254] on div "EBLG LIML EDDB Planned Maint [GEOGRAPHIC_DATA] ([GEOGRAPHIC_DATA]) [GEOGRAPHIC_…" at bounding box center [685, 524] width 982 height 935
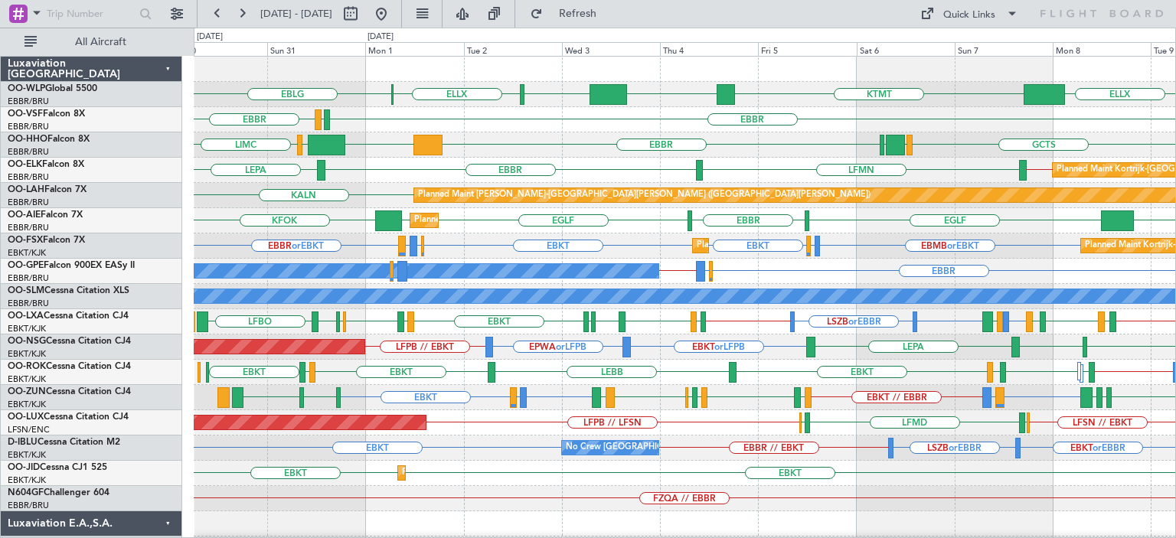
click at [571, 139] on div "GCTS GMMH [GEOGRAPHIC_DATA] [GEOGRAPHIC_DATA] KTEB [GEOGRAPHIC_DATA] LIMC" at bounding box center [685, 145] width 982 height 25
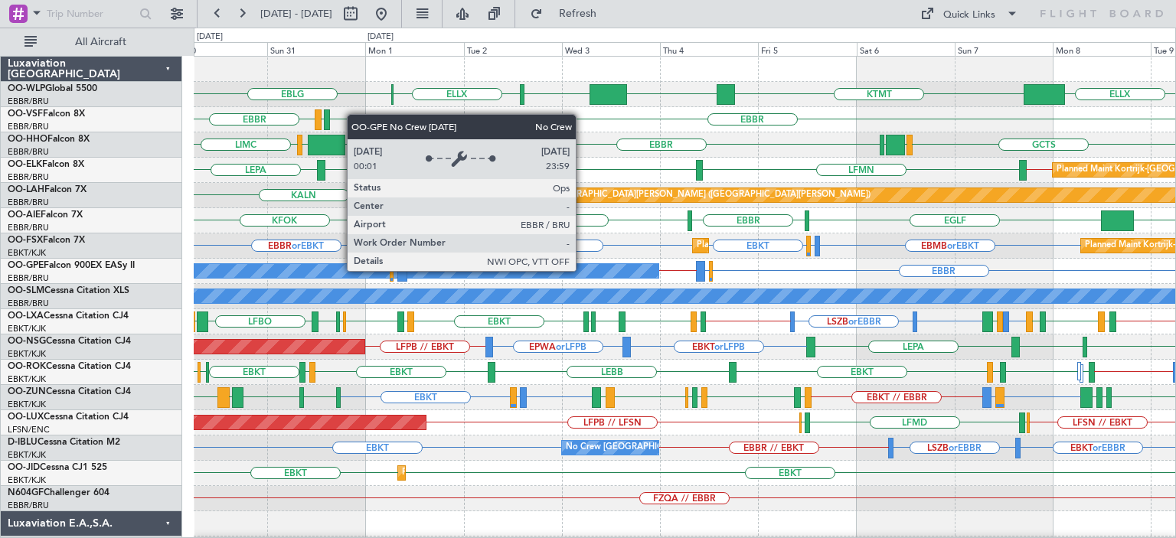
click at [583, 270] on div "No Crew [GEOGRAPHIC_DATA] ([GEOGRAPHIC_DATA] National)" at bounding box center [217, 271] width 883 height 14
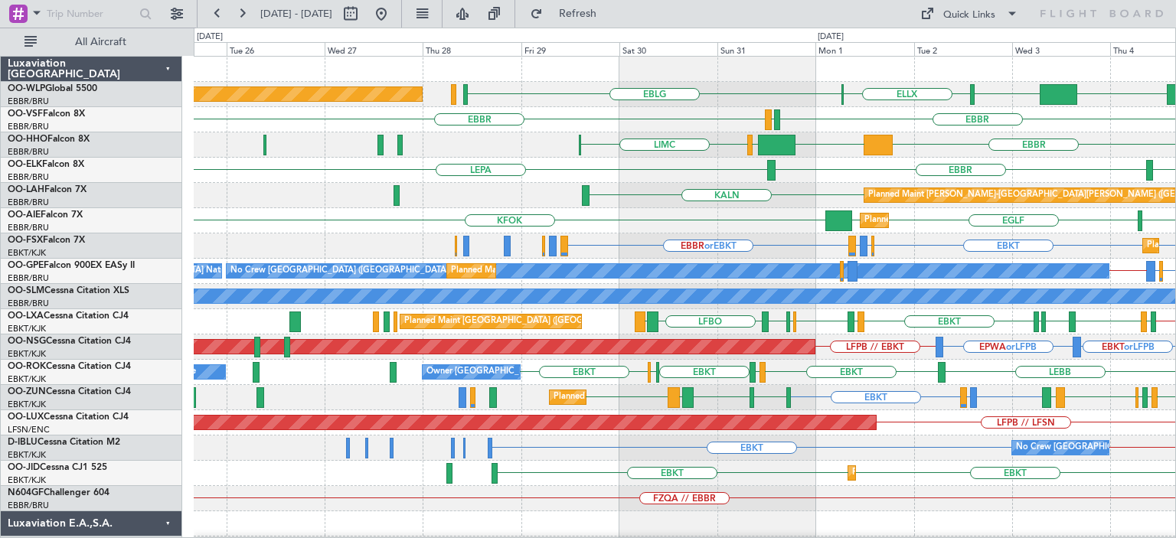
click at [937, 218] on div "KCLT LIML ELLX EBLG Planned Maint [GEOGRAPHIC_DATA] ([GEOGRAPHIC_DATA]) KTMT [G…" at bounding box center [685, 499] width 982 height 885
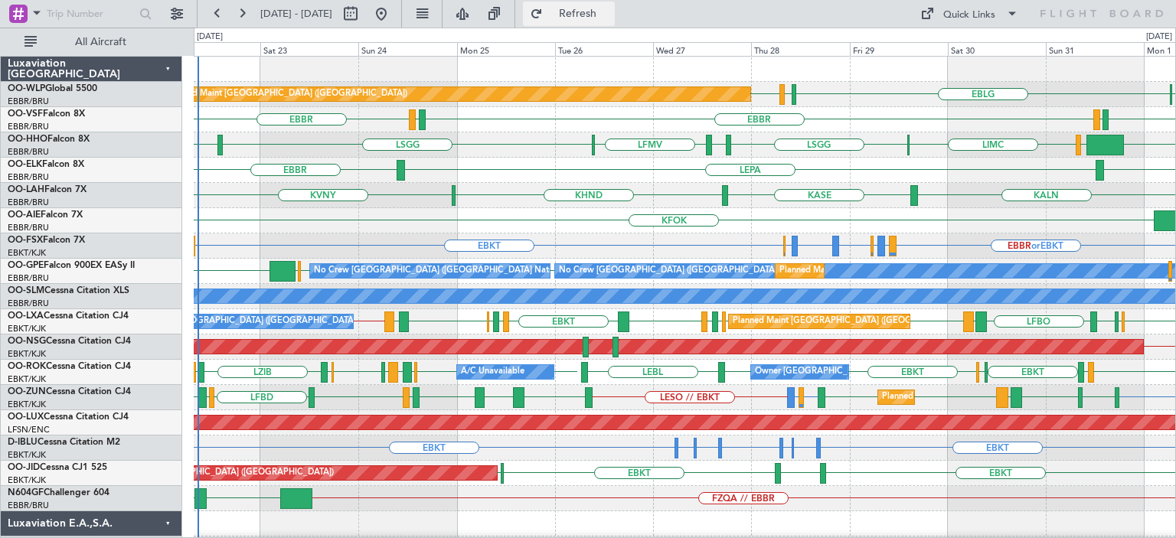
click at [610, 16] on span "Refresh" at bounding box center [578, 13] width 64 height 11
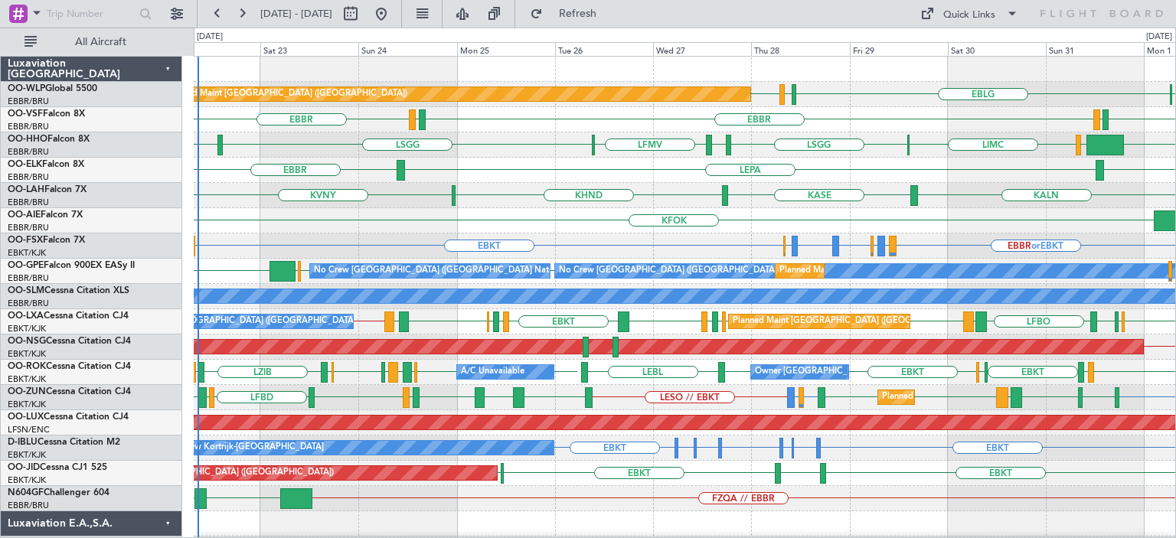
click at [602, 225] on div "KFOK Planned Maint [GEOGRAPHIC_DATA] ([GEOGRAPHIC_DATA])" at bounding box center [685, 220] width 982 height 25
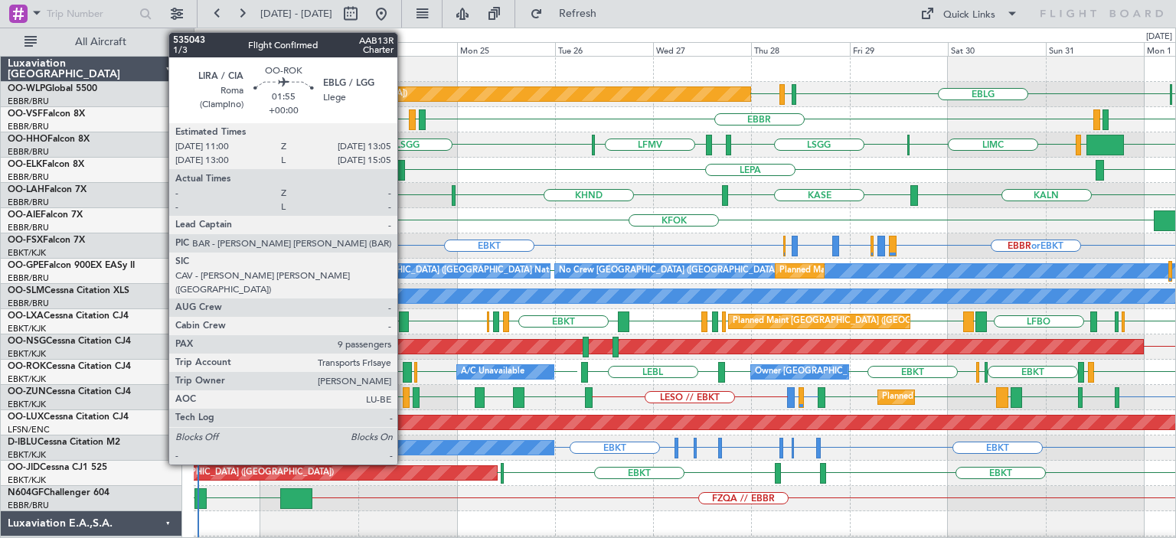
click at [404, 367] on div at bounding box center [407, 372] width 9 height 21
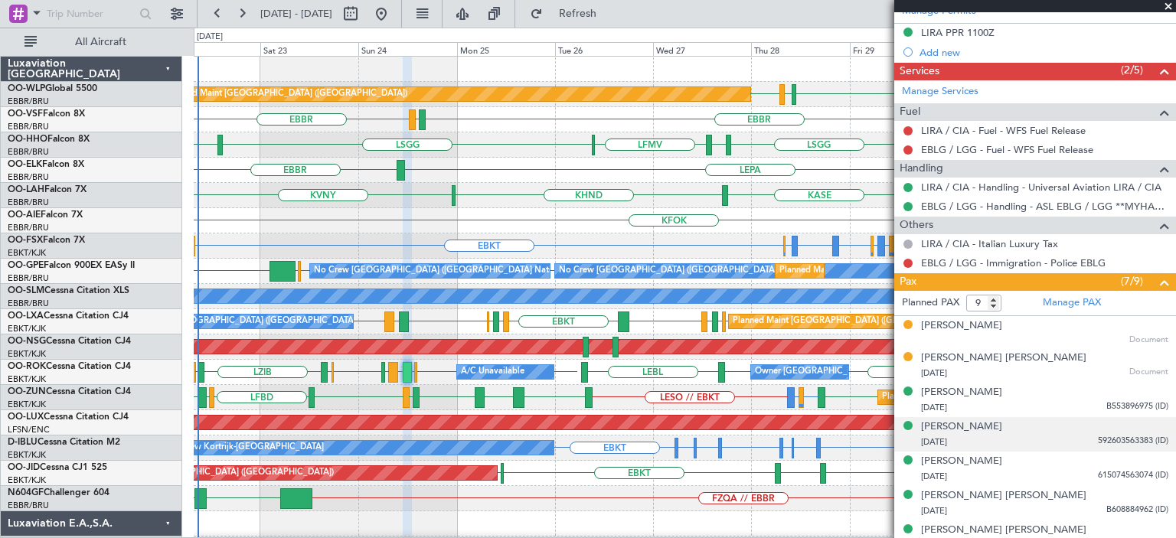
scroll to position [466, 0]
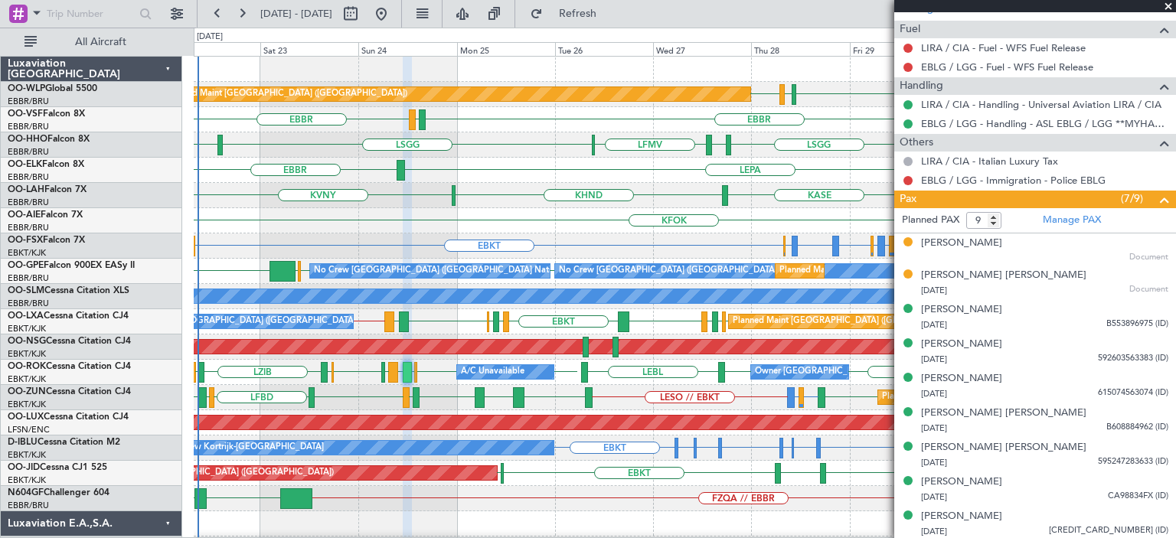
click at [1168, 5] on span at bounding box center [1168, 7] width 15 height 14
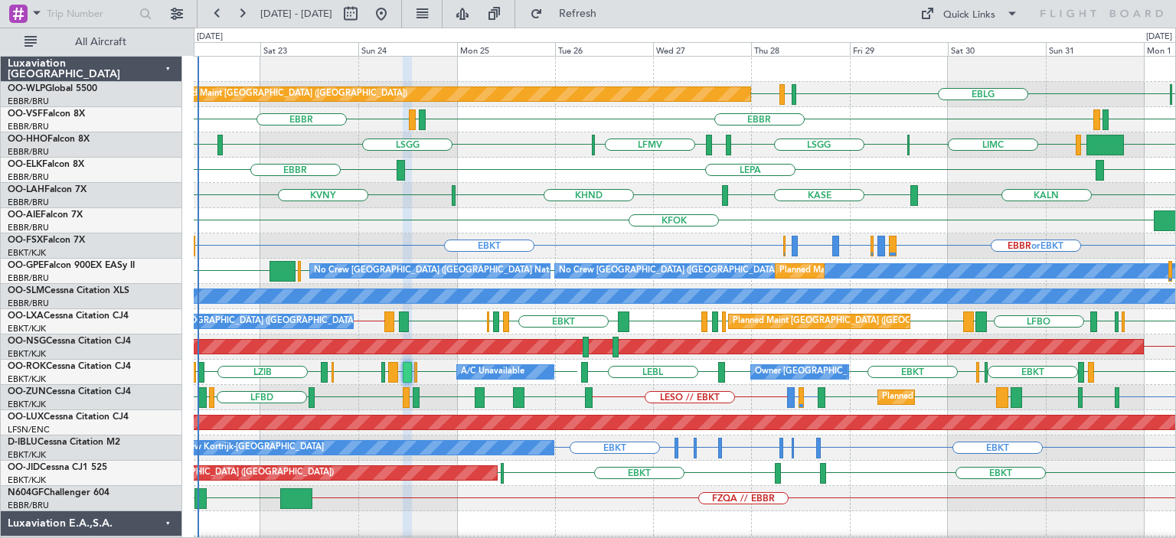
type input "0"
click at [617, 211] on div "KFOK Planned Maint [GEOGRAPHIC_DATA] ([GEOGRAPHIC_DATA])" at bounding box center [685, 220] width 982 height 25
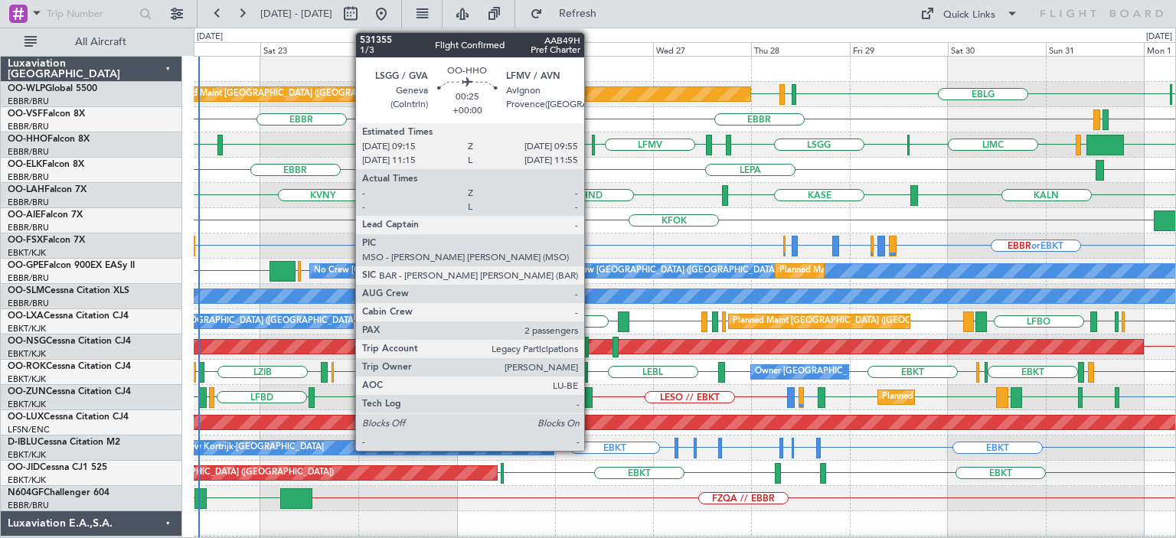
click at [592, 144] on div at bounding box center [593, 145] width 3 height 21
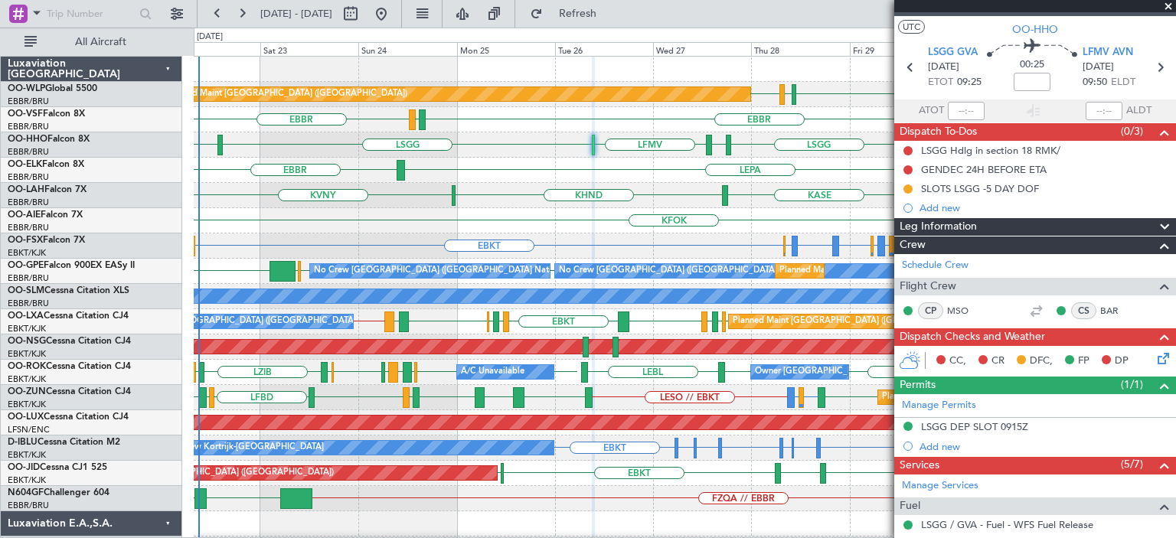
scroll to position [25, 0]
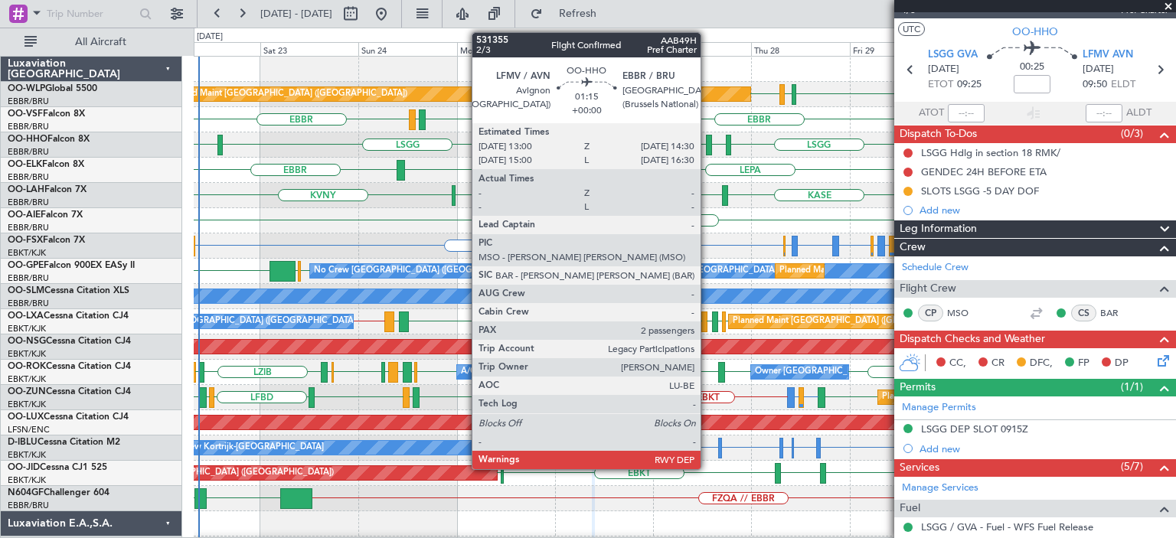
click at [708, 143] on div at bounding box center [709, 145] width 7 height 21
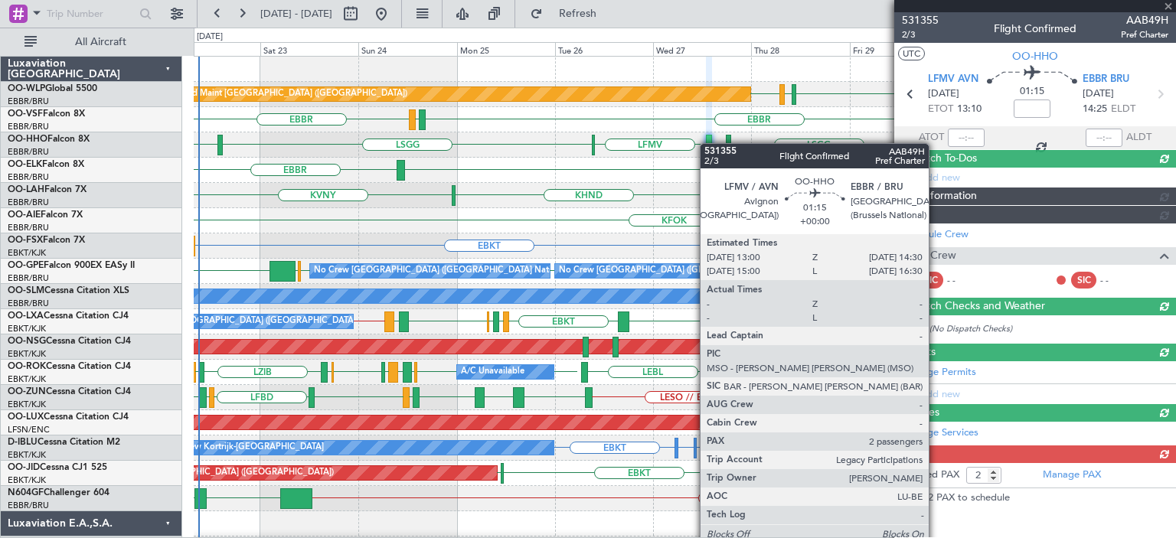
scroll to position [0, 0]
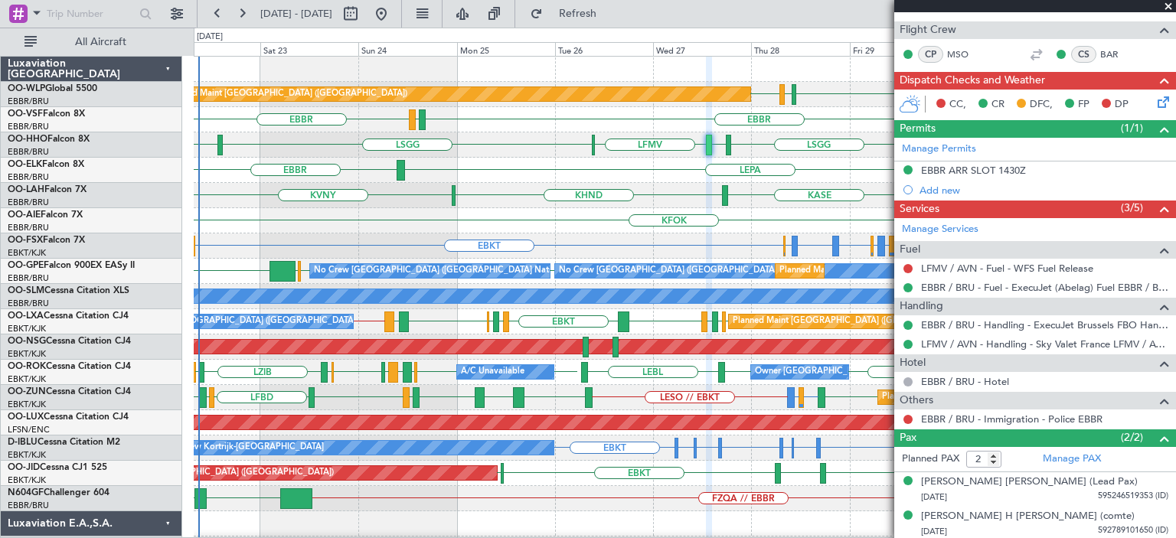
scroll to position [61, 0]
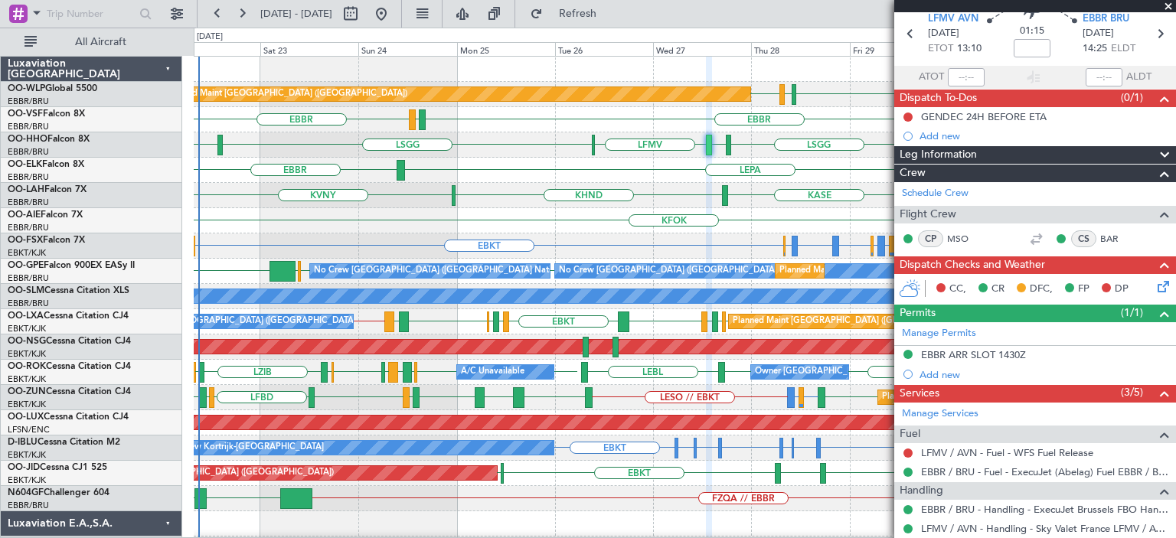
click at [740, 147] on div "LSGG LIRS KTEB [GEOGRAPHIC_DATA] LIMC [GEOGRAPHIC_DATA] [GEOGRAPHIC_DATA] LFMV" at bounding box center [685, 145] width 982 height 25
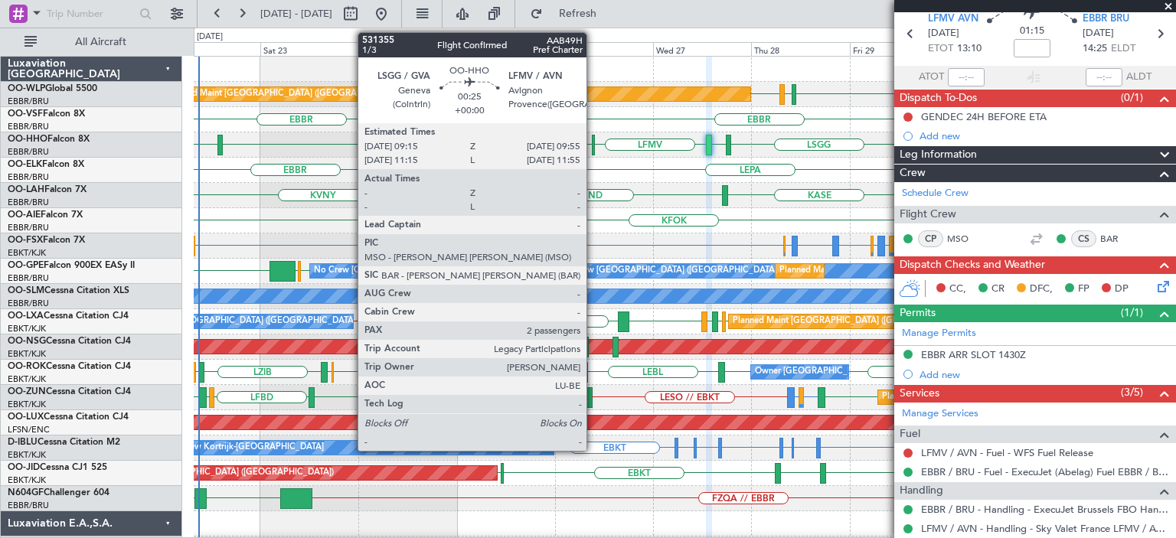
click at [594, 146] on div at bounding box center [593, 145] width 3 height 21
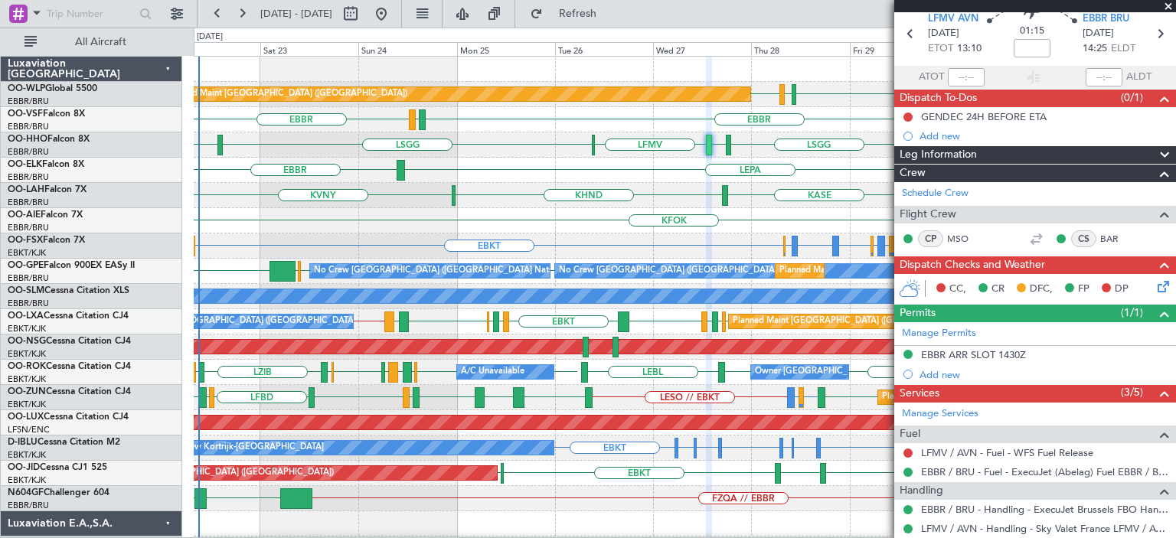
drag, startPoint x: 1170, startPoint y: 0, endPoint x: 1051, endPoint y: 61, distance: 134.3
click at [1170, 2] on span at bounding box center [1168, 7] width 15 height 14
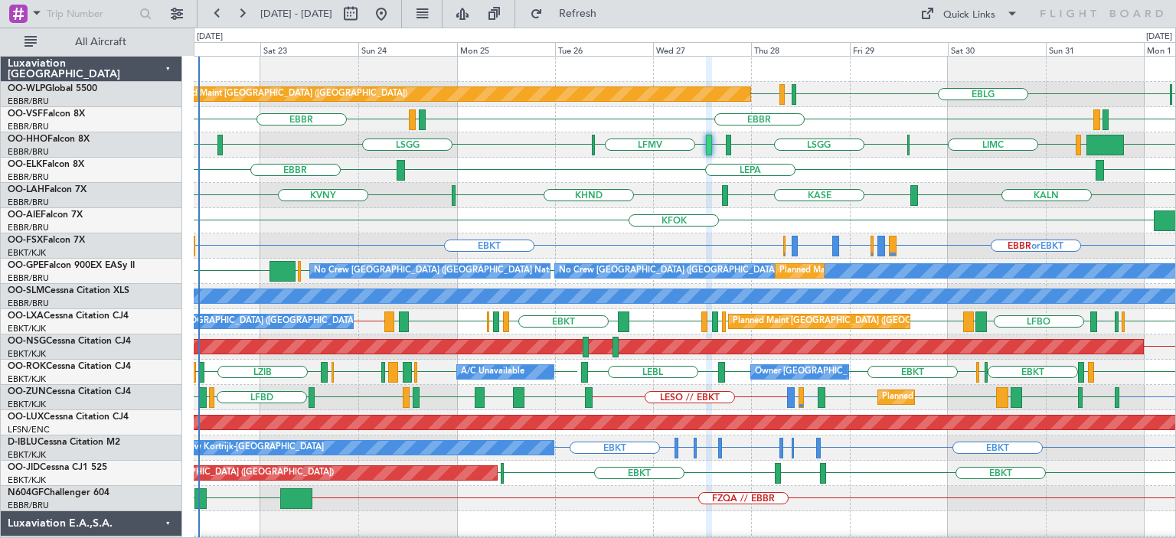
type input "0"
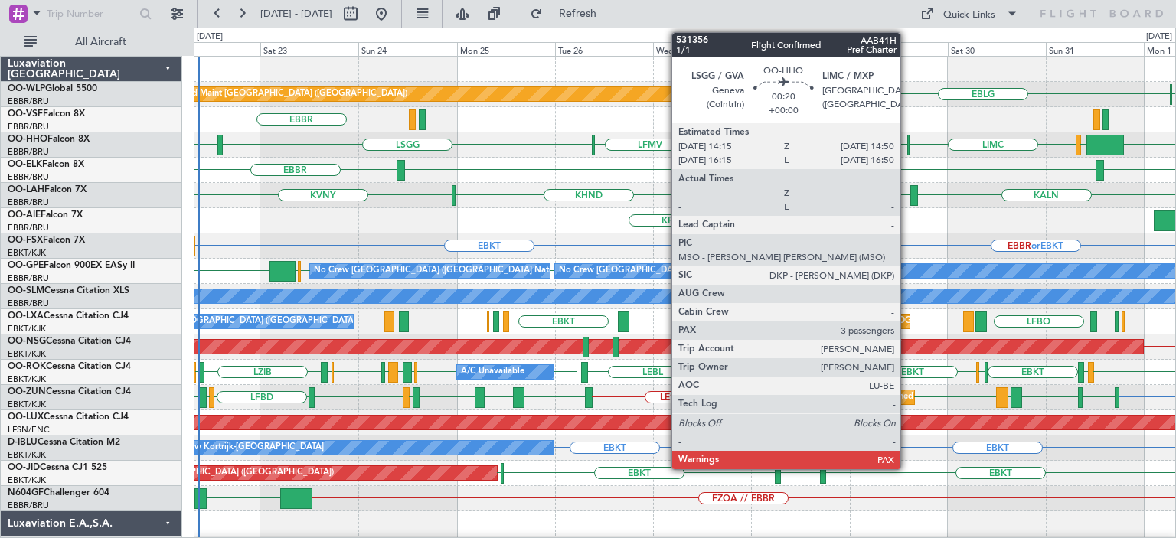
click at [908, 140] on div at bounding box center [909, 145] width 3 height 21
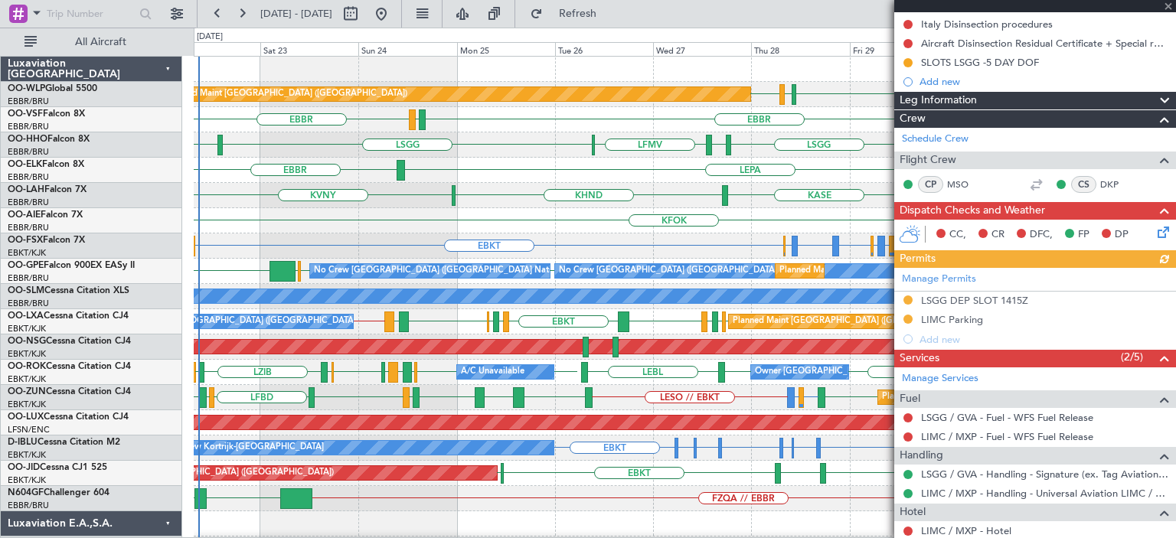
scroll to position [306, 0]
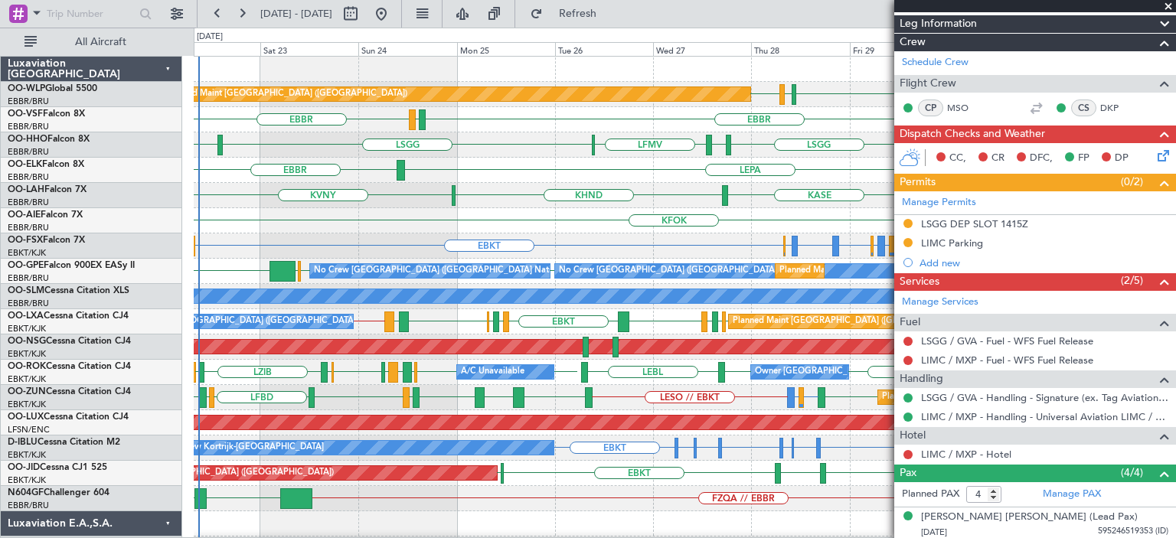
click at [1170, 4] on span at bounding box center [1168, 7] width 15 height 14
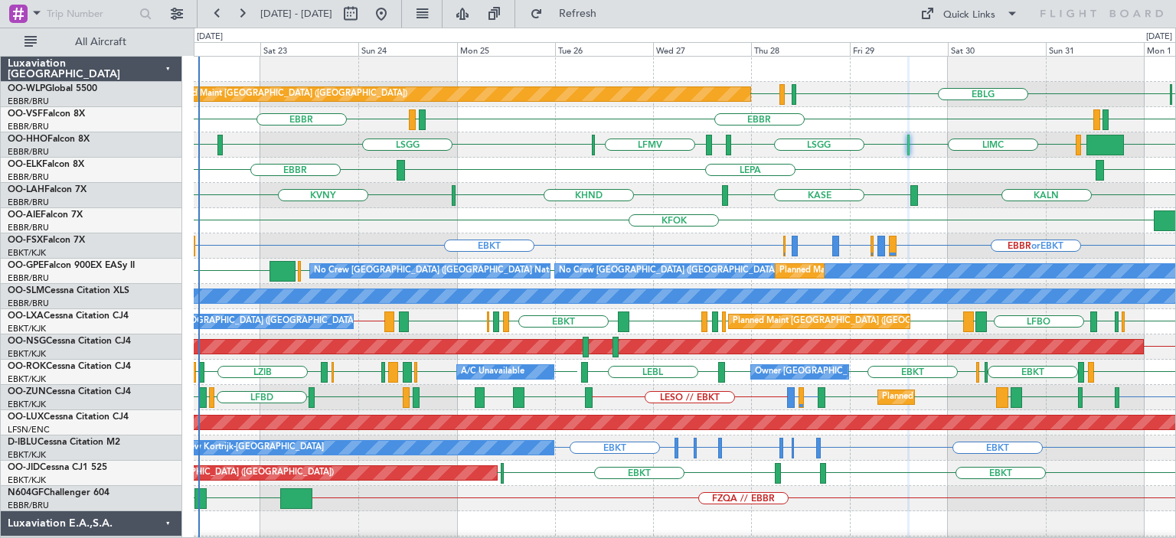
type input "0"
click at [639, 205] on div "KVNY [GEOGRAPHIC_DATA] KHND KALN Planned [GEOGRAPHIC_DATA][PERSON_NAME]-[GEOGRA…" at bounding box center [685, 195] width 982 height 25
click at [830, 110] on div "EBBR EBBR EBBR LEGE LEGE" at bounding box center [685, 119] width 982 height 25
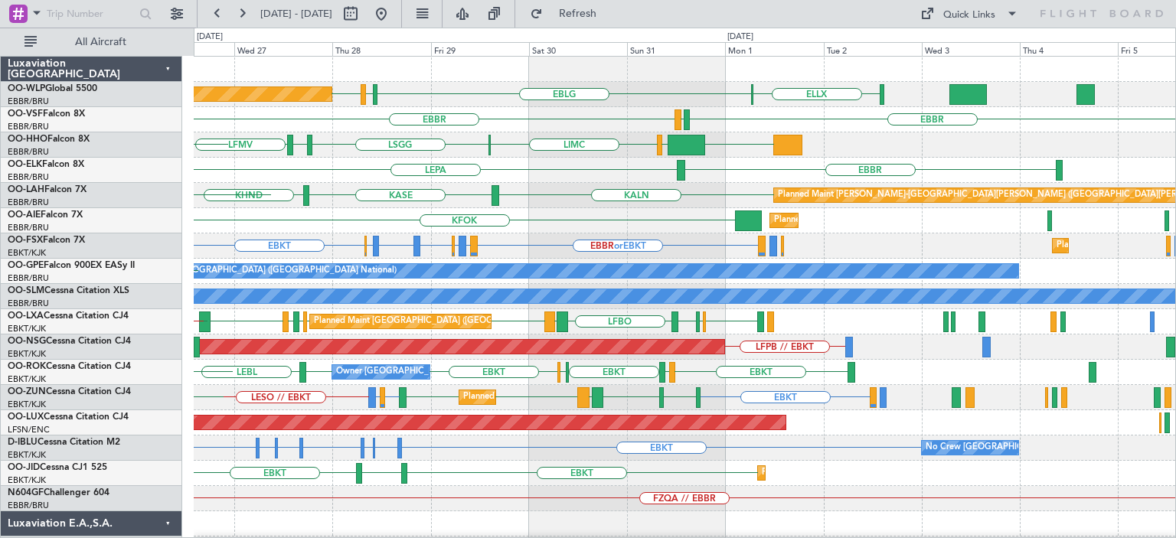
click at [492, 260] on div "EBLG LIML EDDB ELLX Planned Maint Berlin (Brandenburg) EBBR EBBR LEGE LEGE EBBR…" at bounding box center [685, 524] width 982 height 935
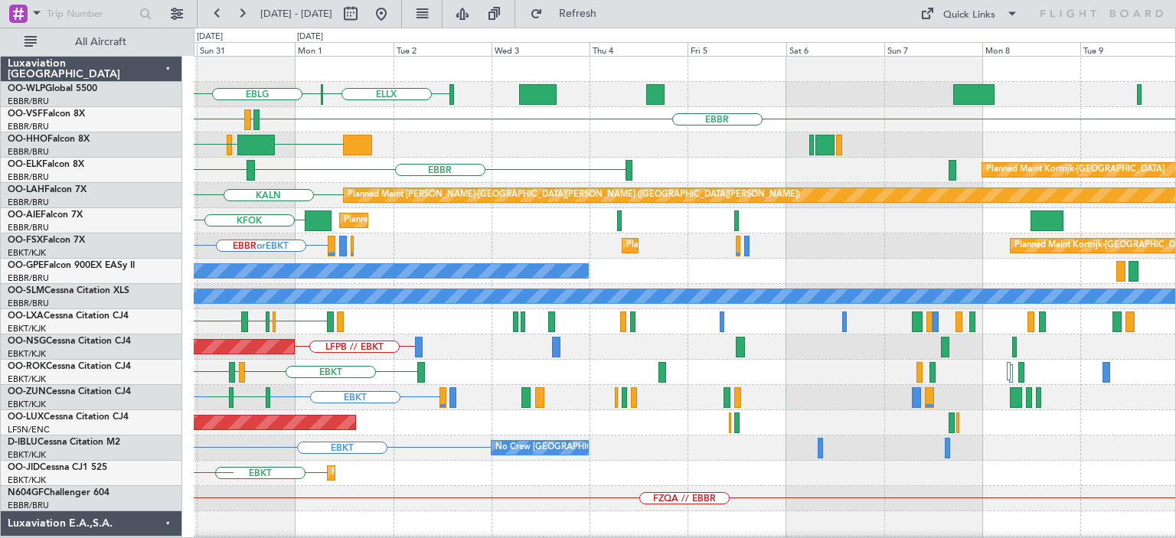
click at [525, 221] on div "EBLG ELLX EBBR EBBR LEGE KTEB LIEO LIMC LSGG LEPA EBBR Planned Maint Kortrijk-W…" at bounding box center [685, 524] width 982 height 935
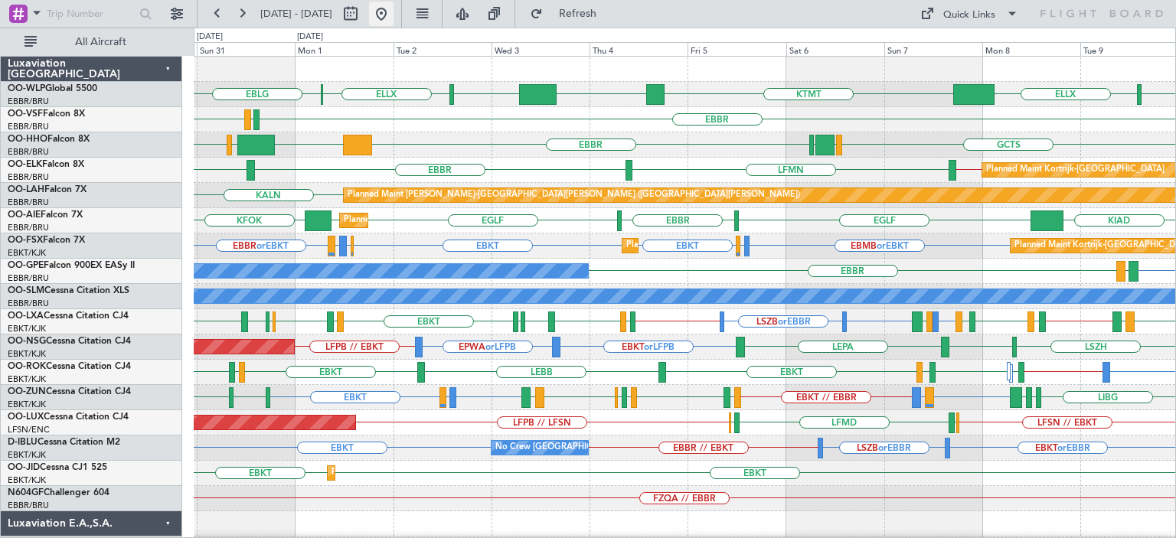
click at [394, 15] on button at bounding box center [381, 14] width 25 height 25
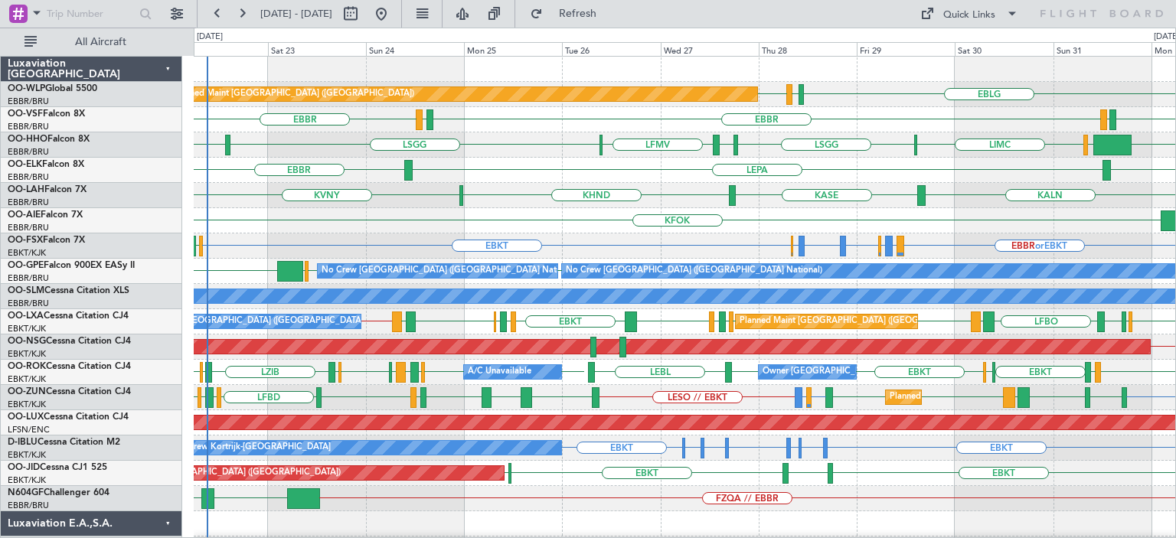
click at [885, 100] on div "Planned Maint Berlin (Brandenburg) EBLG LIML EDDB" at bounding box center [685, 94] width 982 height 25
click at [663, 247] on div "EBBR or EBKT EBBR or EBKT LFMN or EBKT EBBR or EBKT EBKT EBBR or EBKT LIRZ or E…" at bounding box center [685, 246] width 982 height 25
click at [640, 246] on div "EBBR or EBKT EBBR or EBKT LFMN or EBKT EBBR or EBKT EBKT EBBR or EBKT LIRZ or E…" at bounding box center [685, 246] width 982 height 25
click at [555, 208] on div "KFOK Planned Maint [GEOGRAPHIC_DATA] ([GEOGRAPHIC_DATA])" at bounding box center [685, 220] width 982 height 25
click at [401, 235] on div "EBBR or EBKT EBBR or EBKT LFMN or EBKT EBBR or EBKT EBKT EBBR or EBKT LIRZ or E…" at bounding box center [685, 246] width 982 height 25
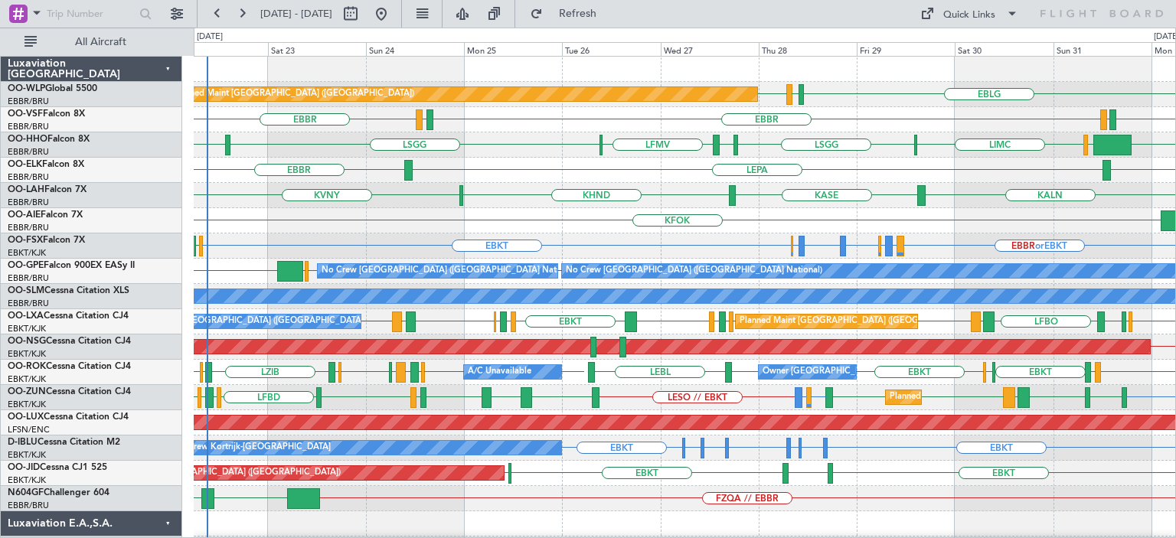
click at [401, 230] on div "KFOK Planned Maint [GEOGRAPHIC_DATA] ([GEOGRAPHIC_DATA])" at bounding box center [685, 220] width 982 height 25
click at [496, 139] on div "LSGG EBBR LFMV LSGG KTEB LIEO LIMC LIRS" at bounding box center [685, 145] width 982 height 25
click at [533, 201] on div "KASE KHND KVNY KALN Planned Maint Alton-st Louis (St Louis Regl)" at bounding box center [685, 195] width 982 height 25
click at [544, 205] on div "KALN [GEOGRAPHIC_DATA] KHND KVNY Planned [GEOGRAPHIC_DATA][PERSON_NAME]-[GEOGRA…" at bounding box center [685, 195] width 982 height 25
click at [543, 208] on div "KFOK Planned Maint [GEOGRAPHIC_DATA] ([GEOGRAPHIC_DATA])" at bounding box center [685, 220] width 982 height 25
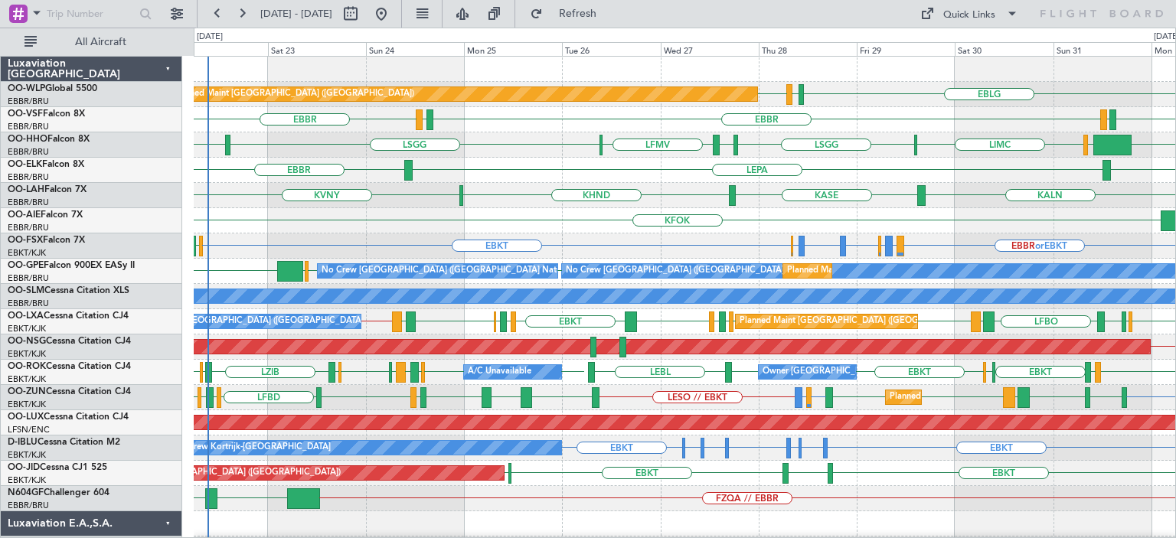
click at [548, 187] on div "KALN [GEOGRAPHIC_DATA] KHND KVNY Planned [GEOGRAPHIC_DATA][PERSON_NAME]-[GEOGRA…" at bounding box center [685, 195] width 982 height 25
click at [486, 194] on div "KALN [GEOGRAPHIC_DATA] KHND KVNY Planned [GEOGRAPHIC_DATA][PERSON_NAME]-[GEOGRA…" at bounding box center [685, 195] width 982 height 25
click at [524, 167] on div "EBBR [GEOGRAPHIC_DATA] LEPA" at bounding box center [685, 170] width 982 height 25
click at [605, 225] on div "KFOK Planned Maint [GEOGRAPHIC_DATA] ([GEOGRAPHIC_DATA])" at bounding box center [685, 220] width 982 height 25
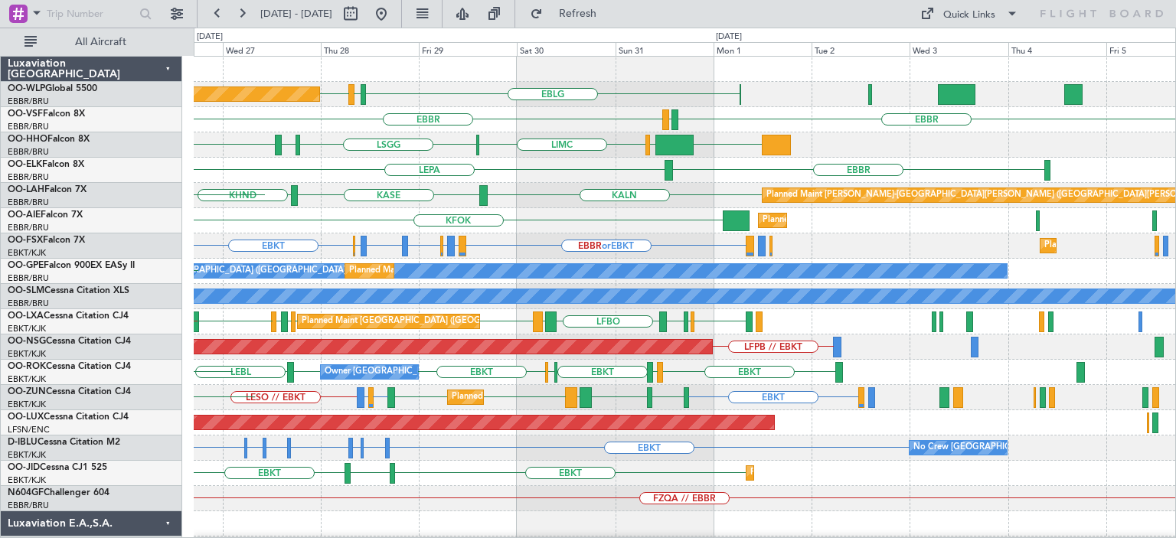
click at [610, 236] on div "EBLG LIML EDDB Planned Maint Berlin (Brandenburg) EBBR LEGE EBBR LEGE EBBR KTEB…" at bounding box center [685, 524] width 982 height 935
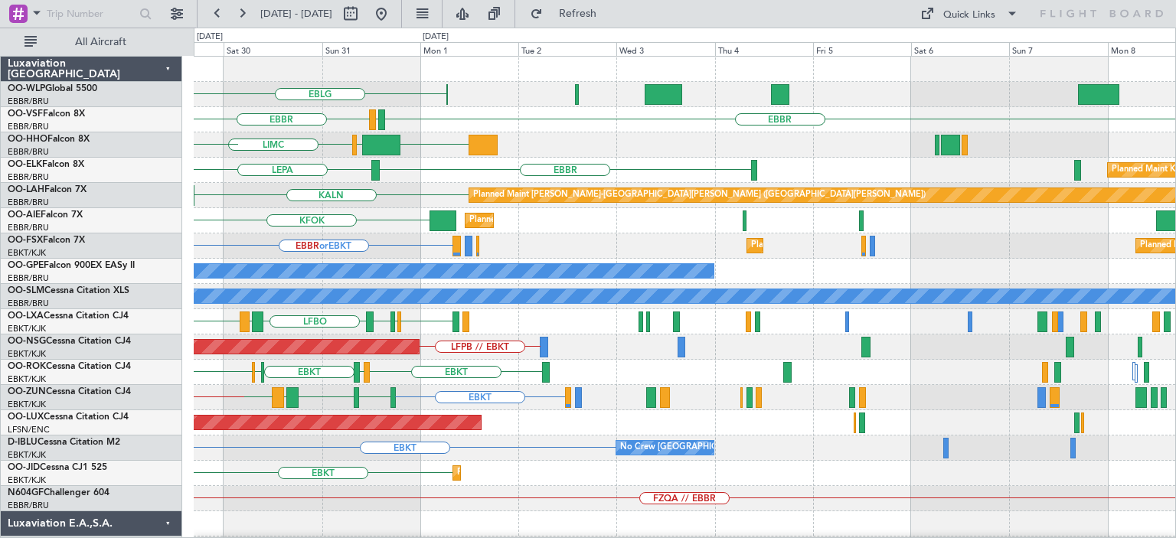
click at [542, 240] on div "EBLG EDDB LIML Planned Maint Berlin (Brandenburg) EBBR LEGE EBBR KTEB LIEO LIMC…" at bounding box center [685, 524] width 982 height 935
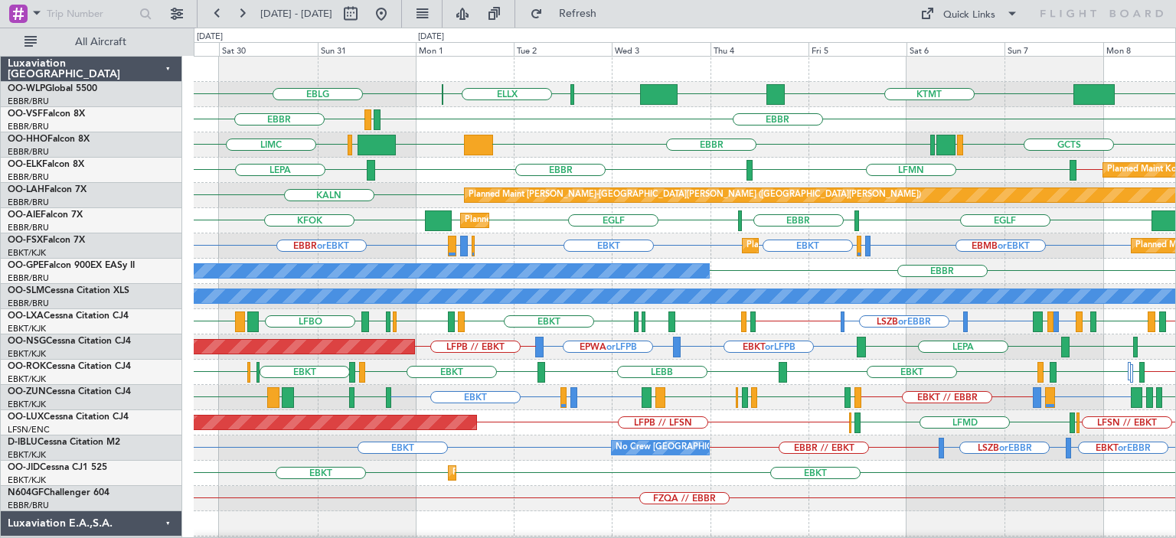
click at [633, 117] on div "EBBR LEGE EBBR" at bounding box center [685, 119] width 982 height 25
click at [394, 18] on button at bounding box center [381, 14] width 25 height 25
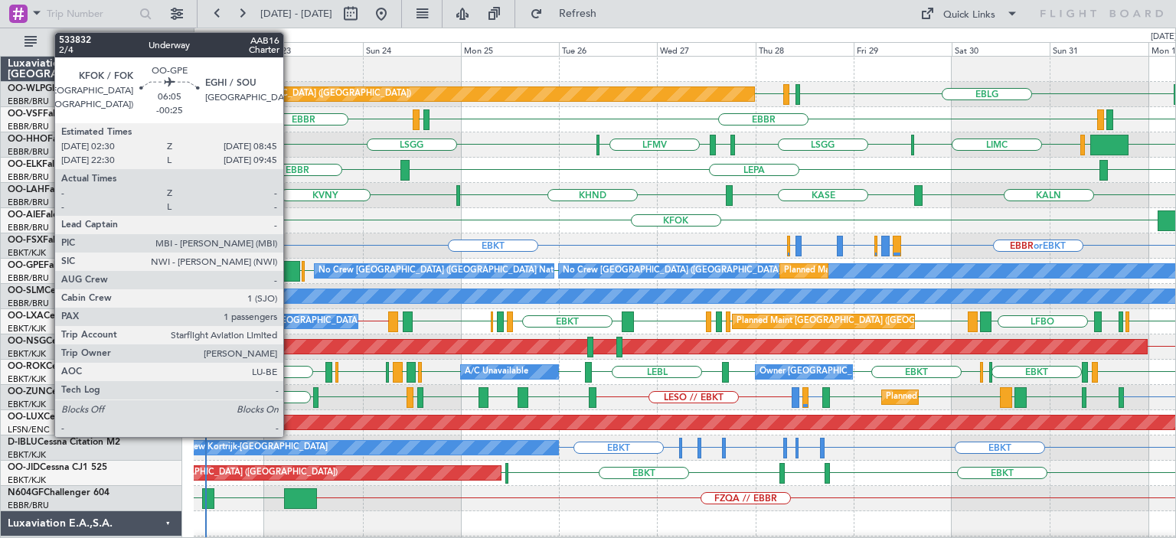
click at [290, 270] on div at bounding box center [287, 271] width 26 height 21
